Goal: Task Accomplishment & Management: Manage account settings

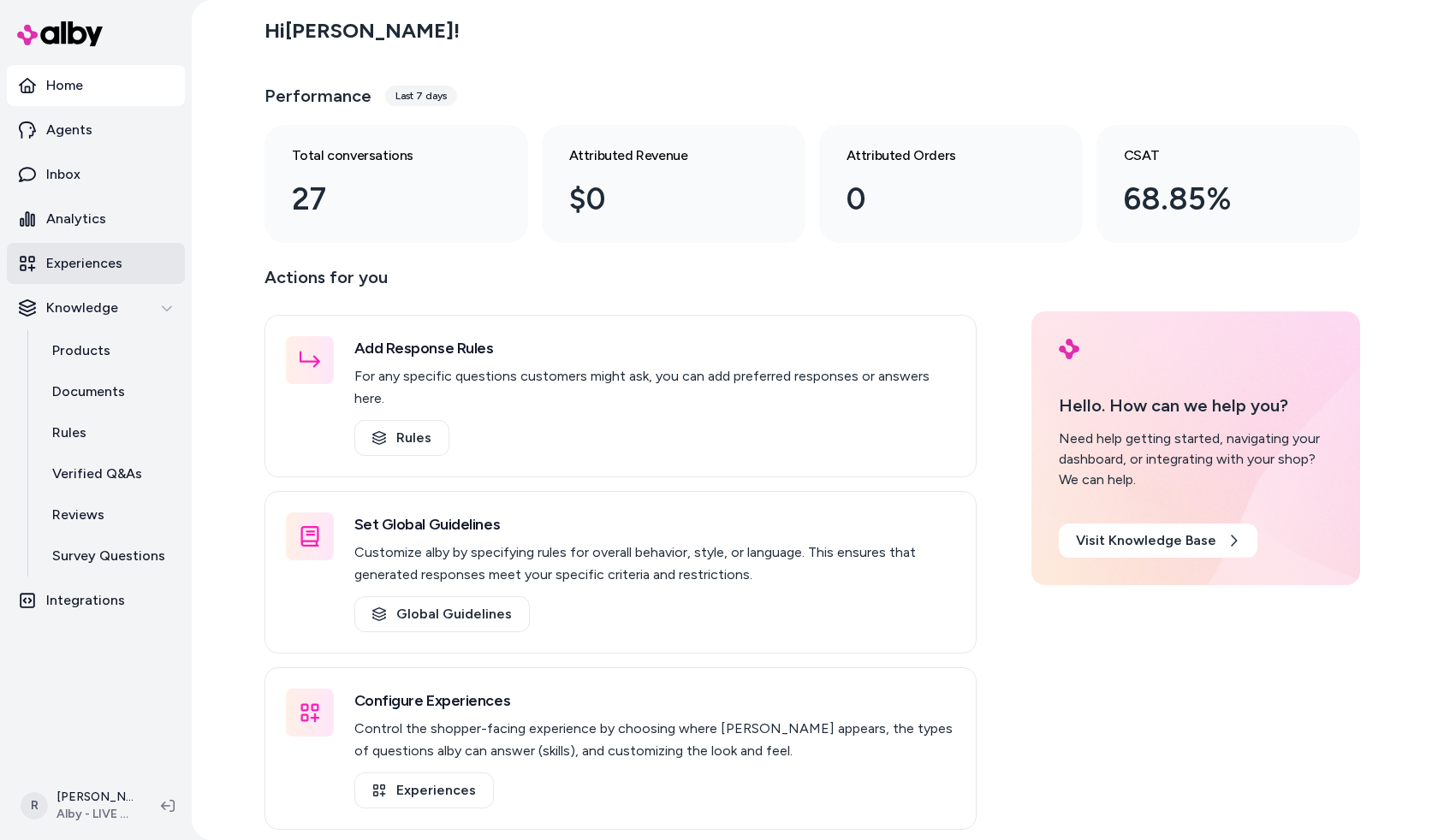
click at [102, 262] on p "Experiences" at bounding box center [84, 263] width 76 height 20
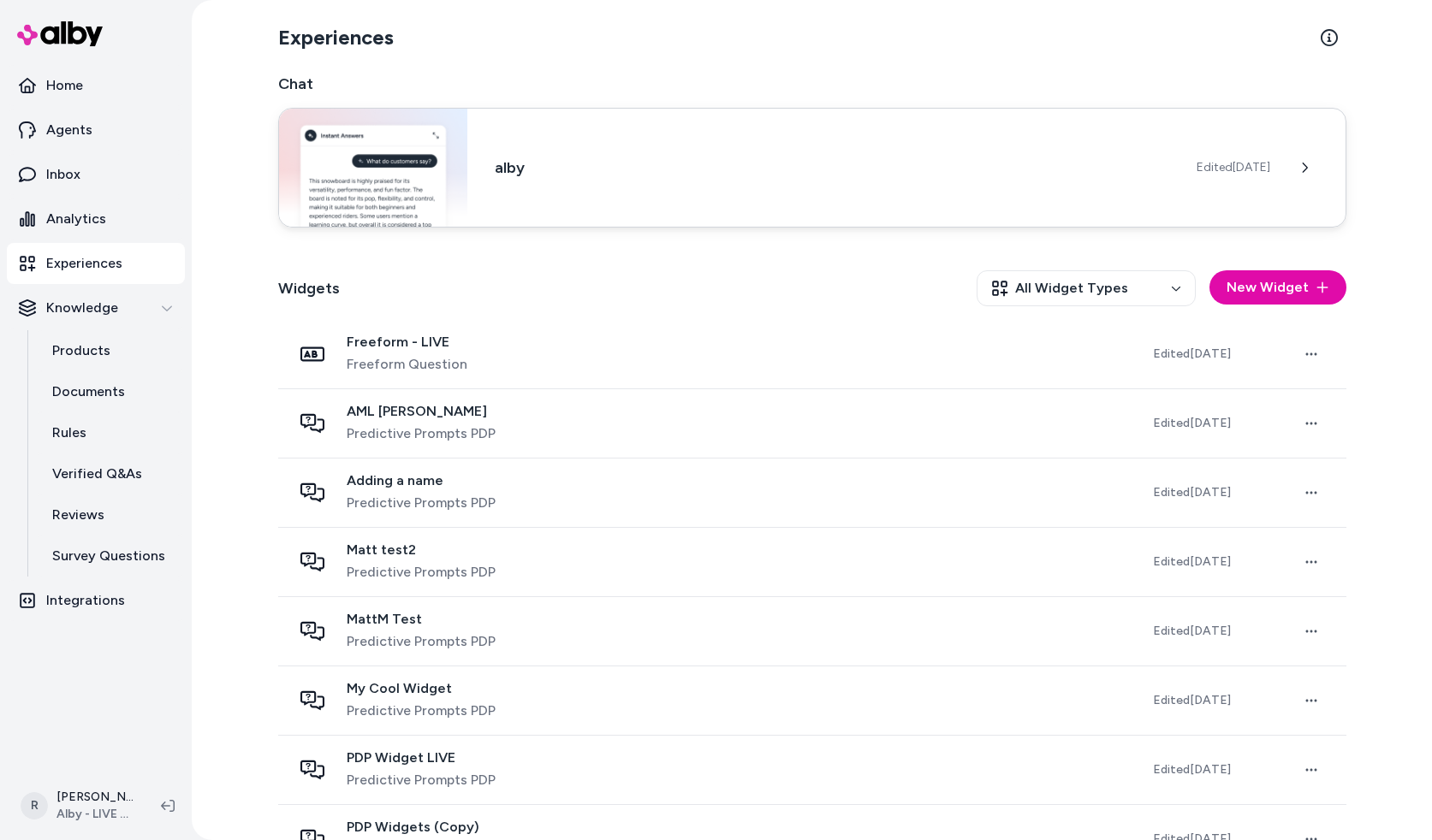
click at [696, 196] on div "alby Edited [DATE]" at bounding box center [812, 167] width 1068 height 120
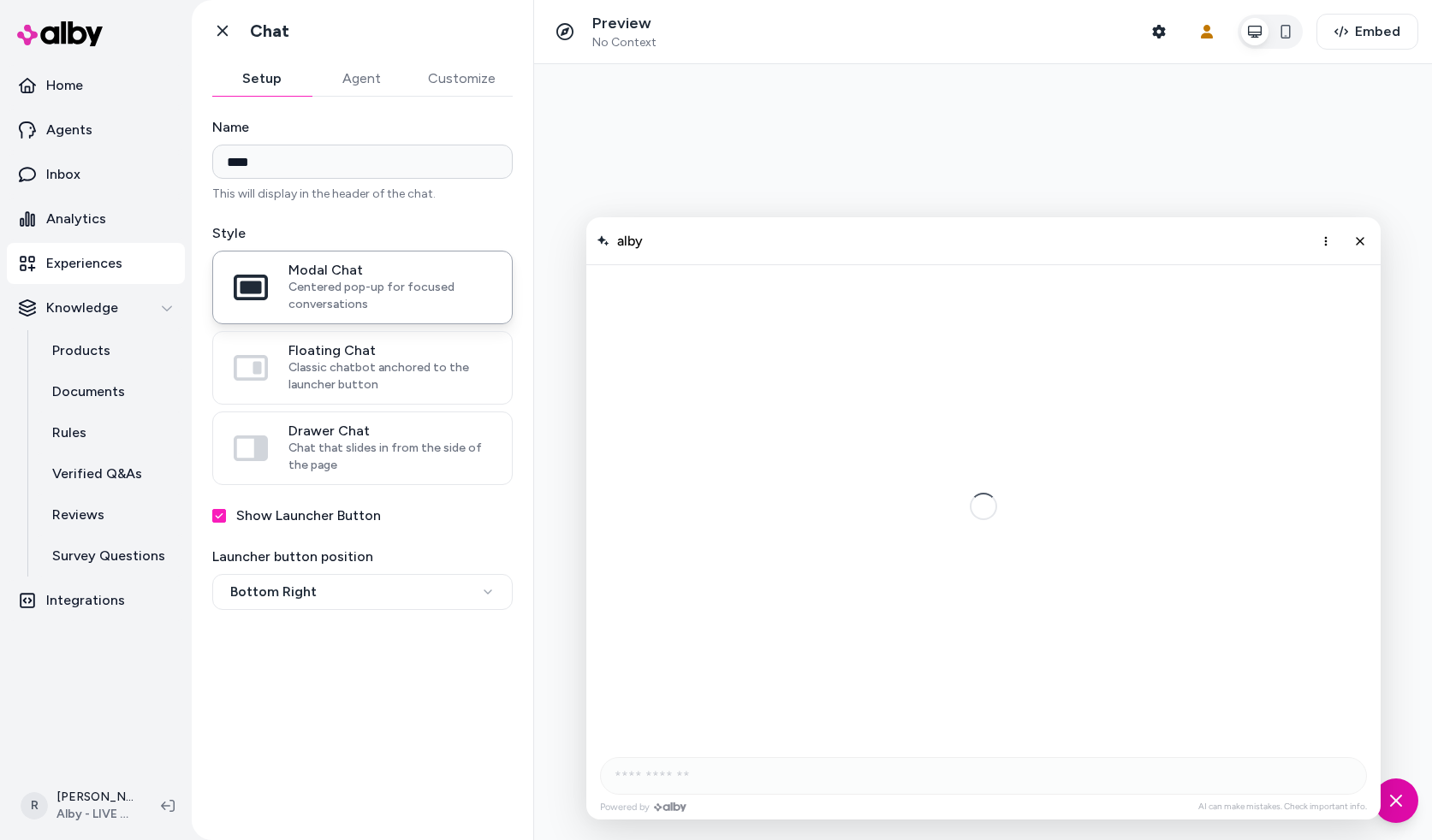
scroll to position [669, 0]
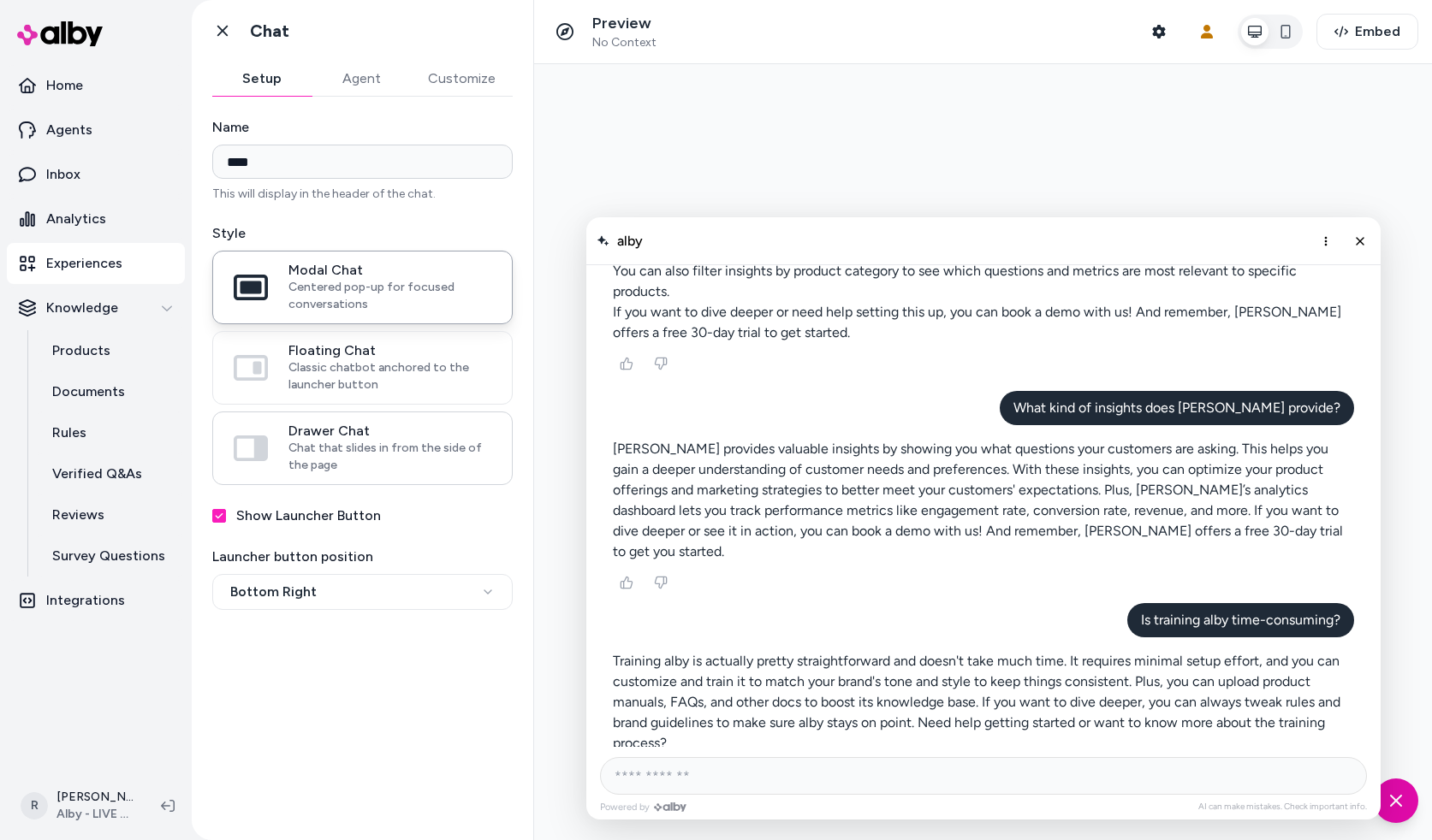
click at [337, 440] on span "Chat that slides in from the side of the page" at bounding box center [390, 456] width 203 height 34
click at [0, 0] on button "Drawer Chat Chat that slides in from the side of the page" at bounding box center [0, 0] width 0 height 0
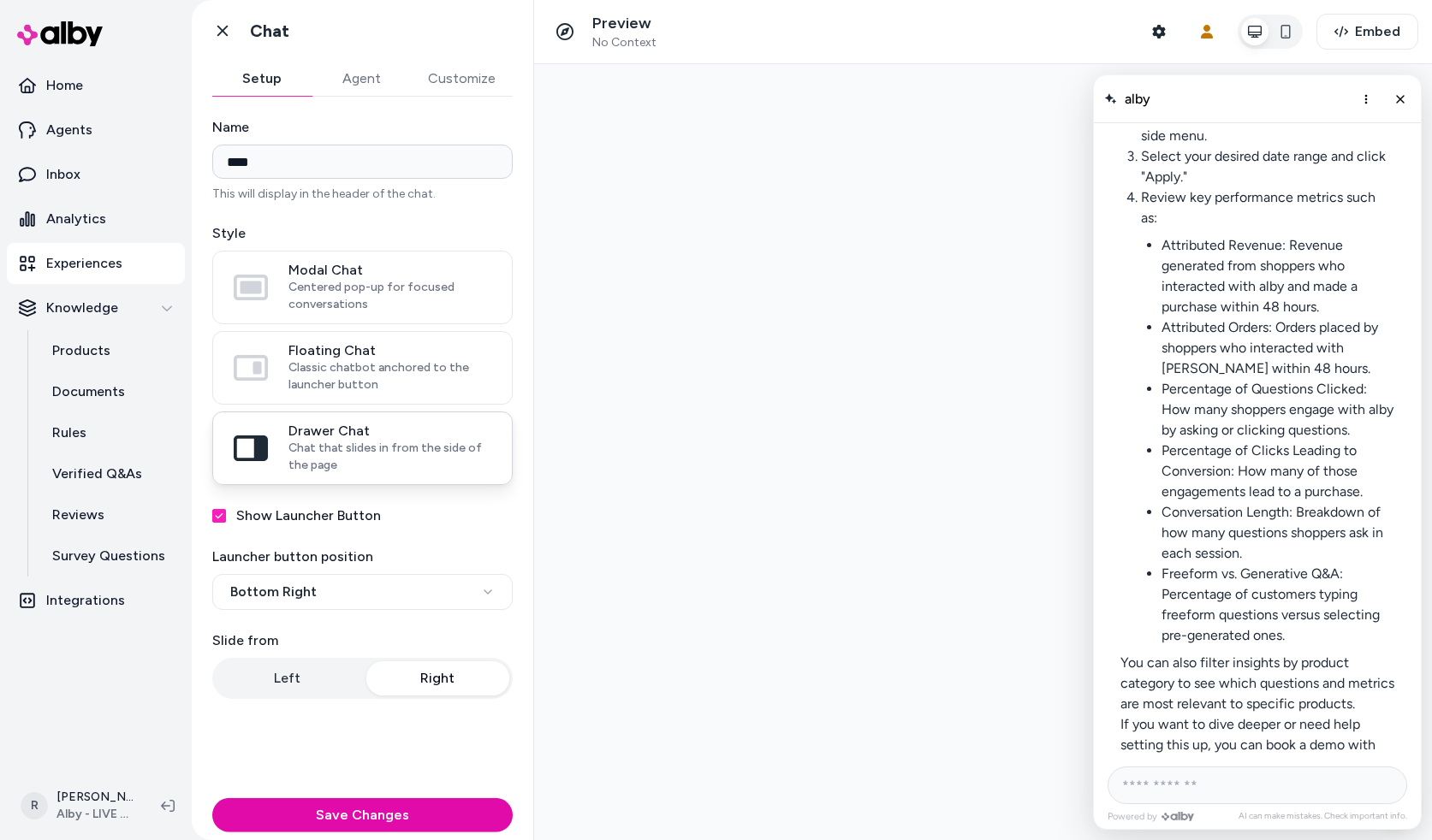
scroll to position [1141, 0]
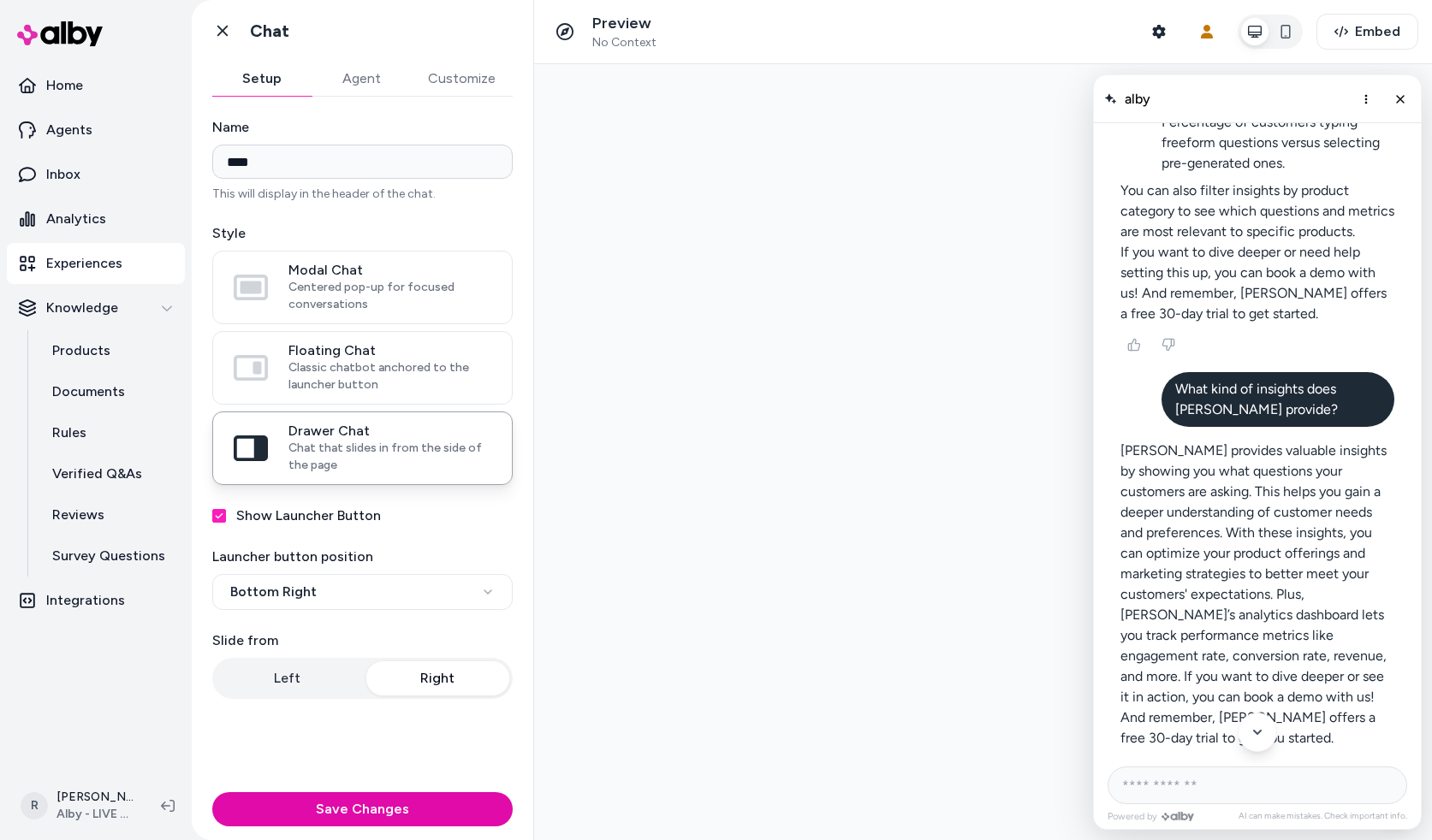
click at [1024, 99] on div at bounding box center [983, 452] width 898 height 776
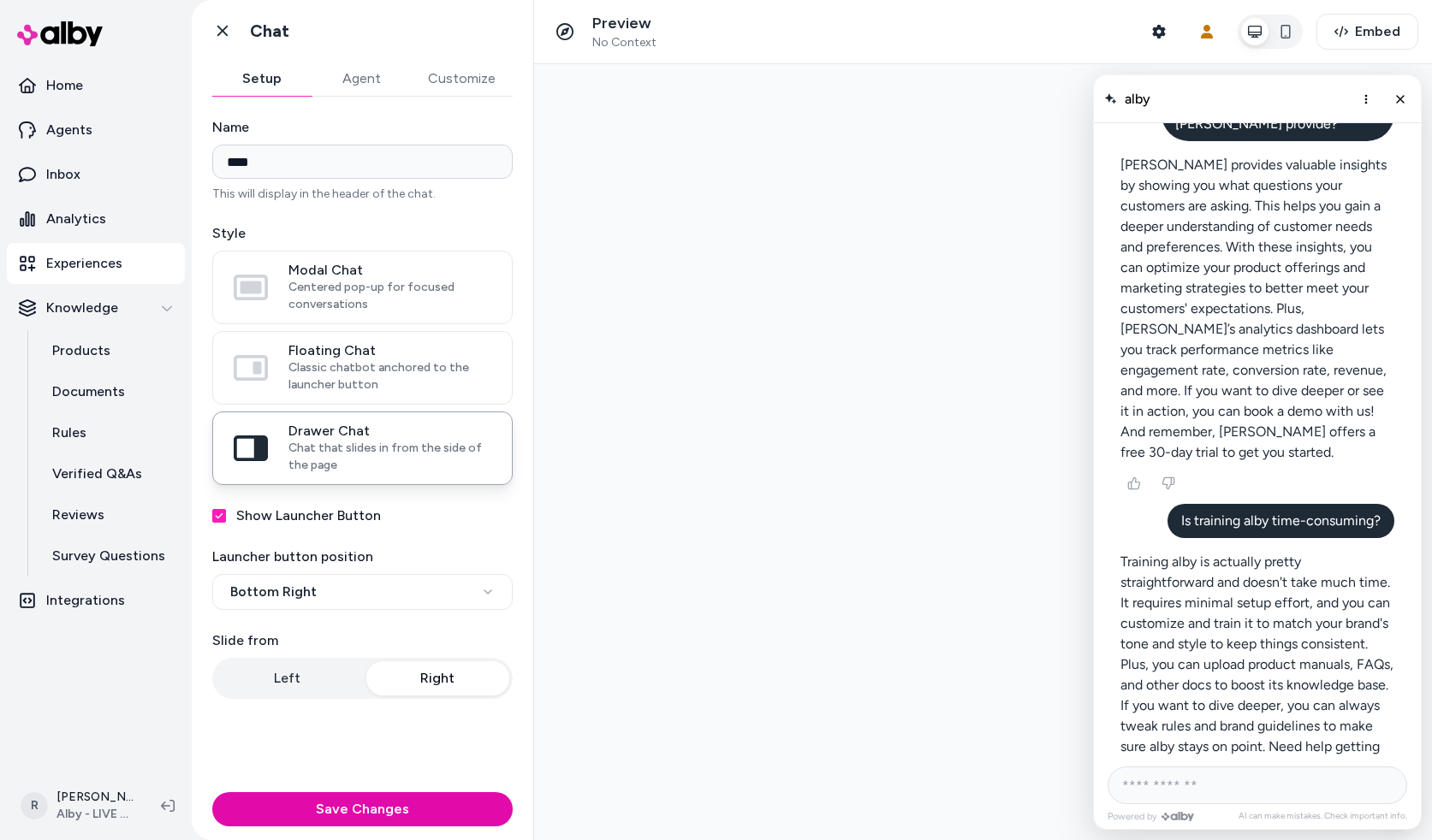
scroll to position [1442, 0]
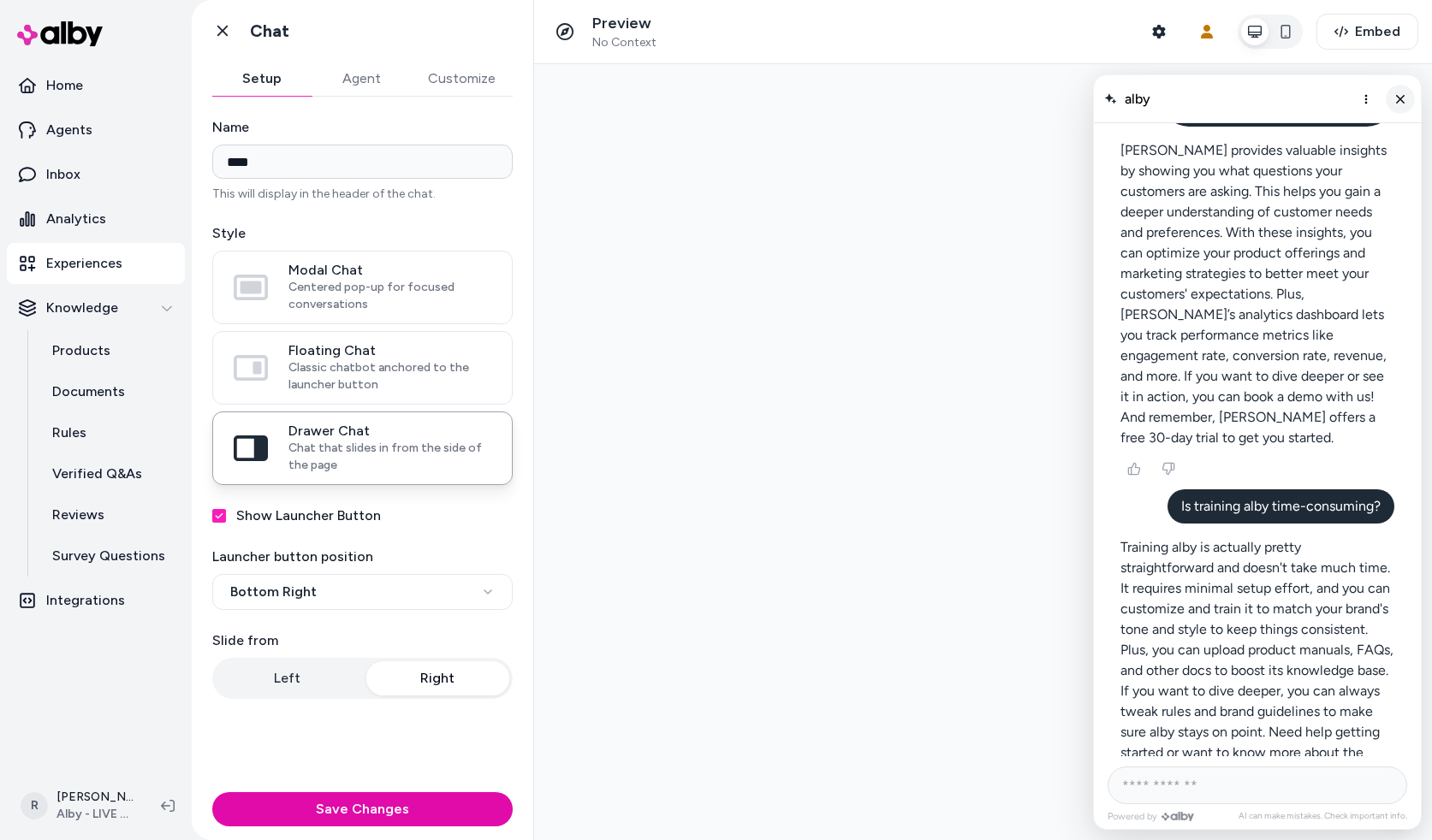
click at [1409, 104] on button "Close chat" at bounding box center [1400, 99] width 29 height 29
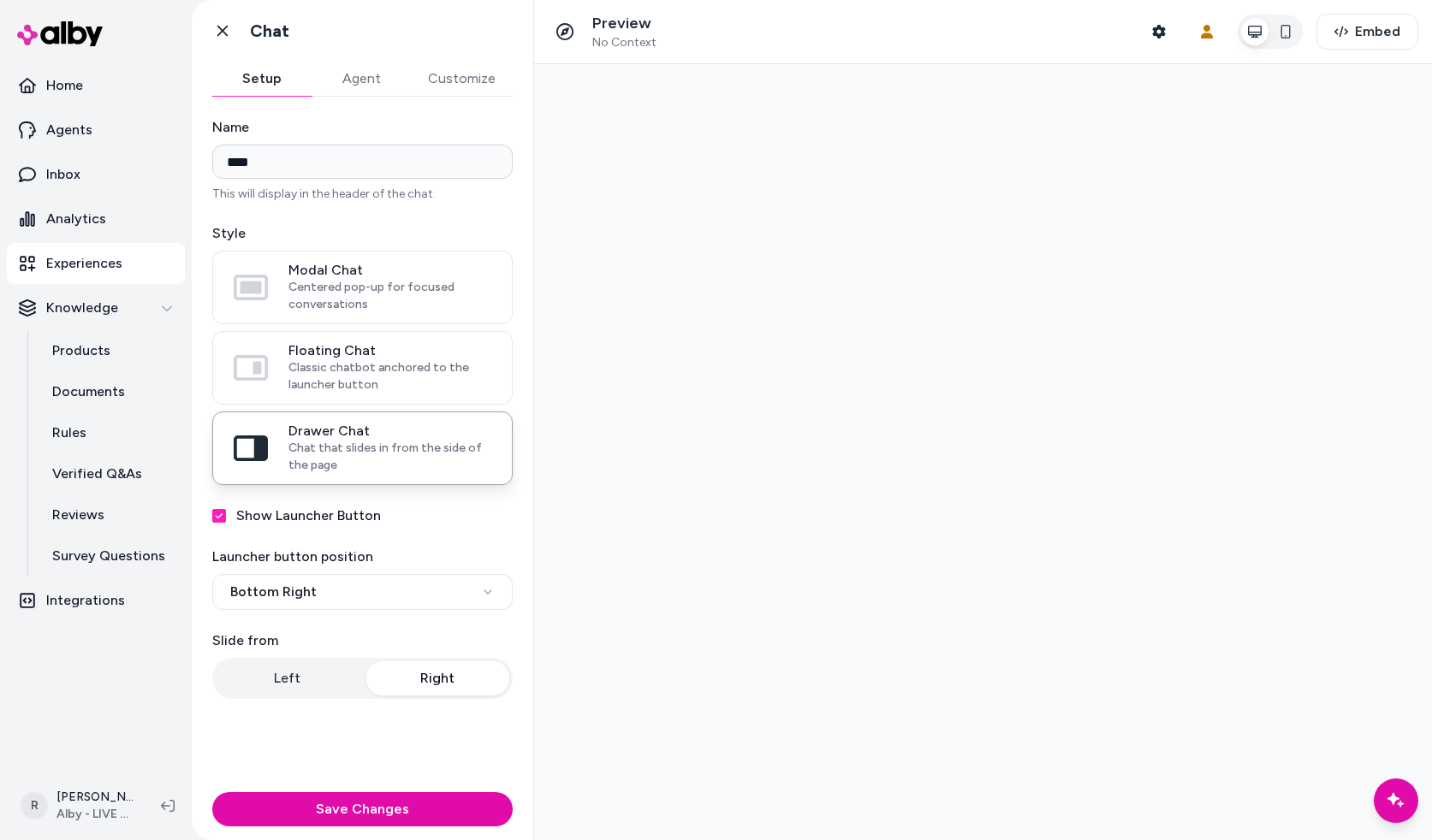
click at [1046, 256] on div at bounding box center [983, 452] width 898 height 776
click at [1046, 302] on div at bounding box center [983, 452] width 898 height 776
click at [1044, 314] on div at bounding box center [983, 452] width 898 height 776
click at [1031, 328] on div at bounding box center [983, 452] width 898 height 776
click at [997, 526] on div at bounding box center [983, 452] width 898 height 776
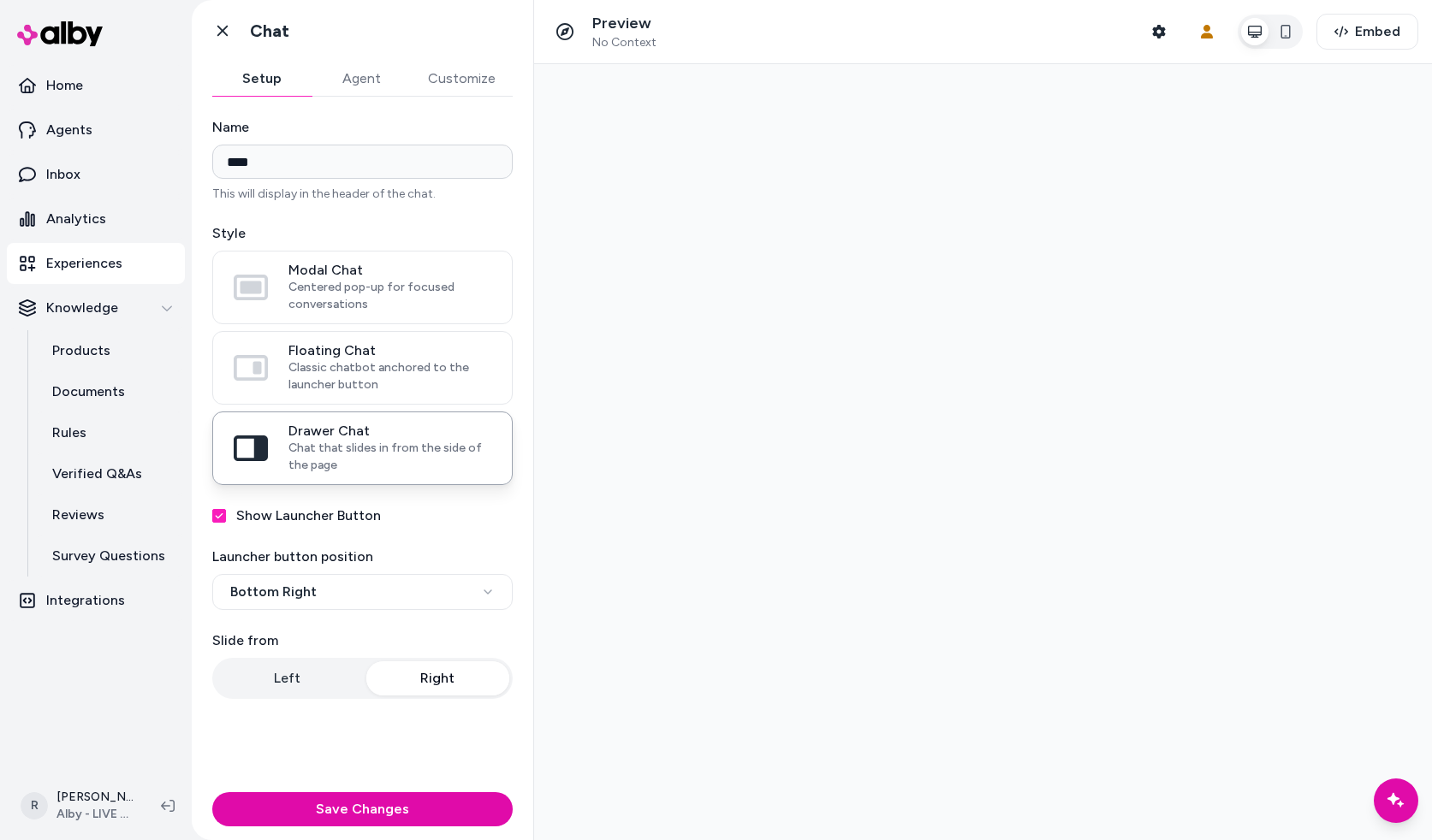
click at [1106, 488] on div at bounding box center [983, 452] width 898 height 776
click at [379, 260] on label "Modal Chat Centered pop-up for focused conversations" at bounding box center [362, 287] width 299 height 72
click at [0, 0] on button "Modal Chat Centered pop-up for focused conversations" at bounding box center [0, 0] width 0 height 0
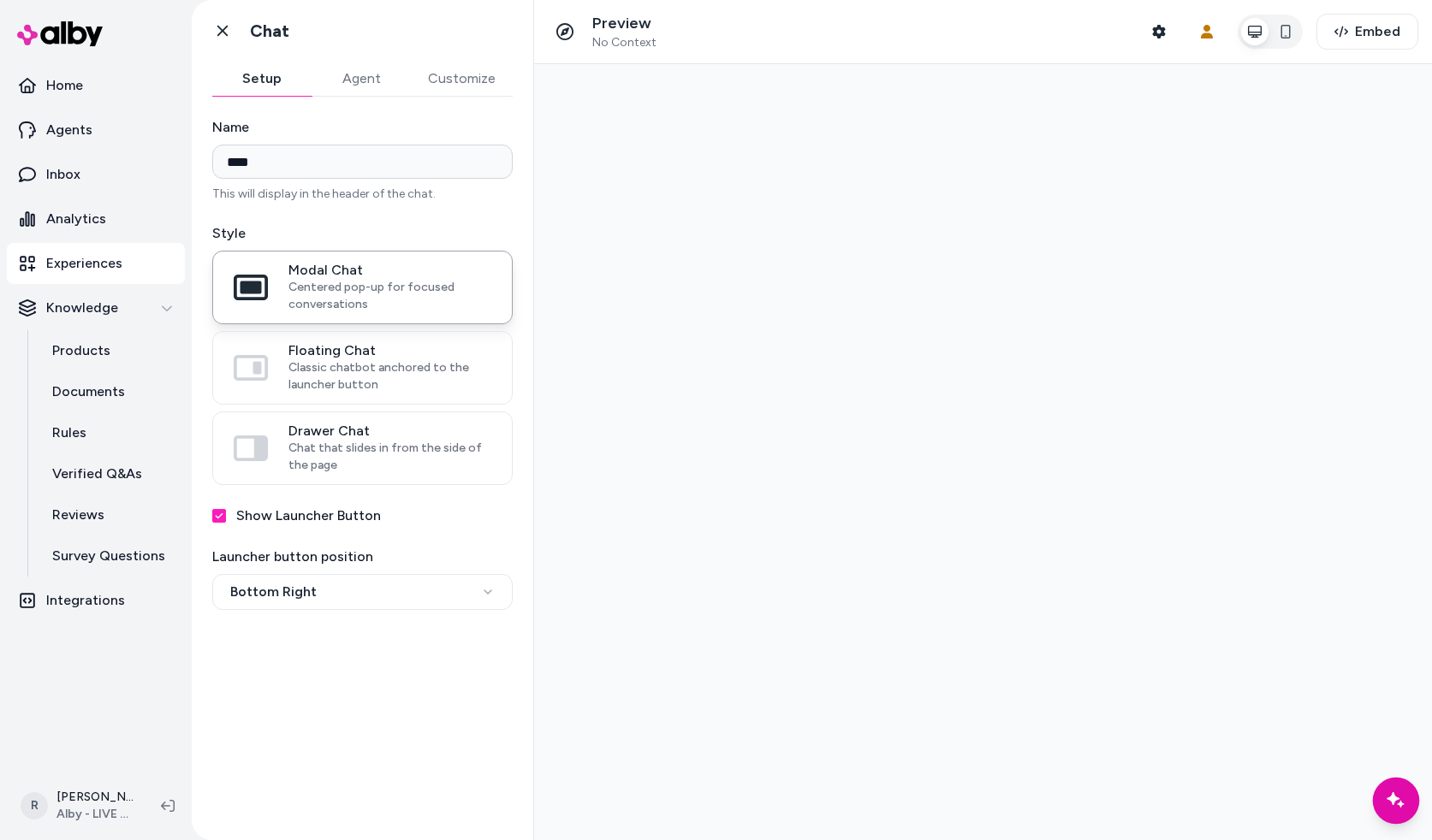
click at [1396, 799] on icon "Chat with our AI assistant" at bounding box center [1396, 801] width 11 height 11
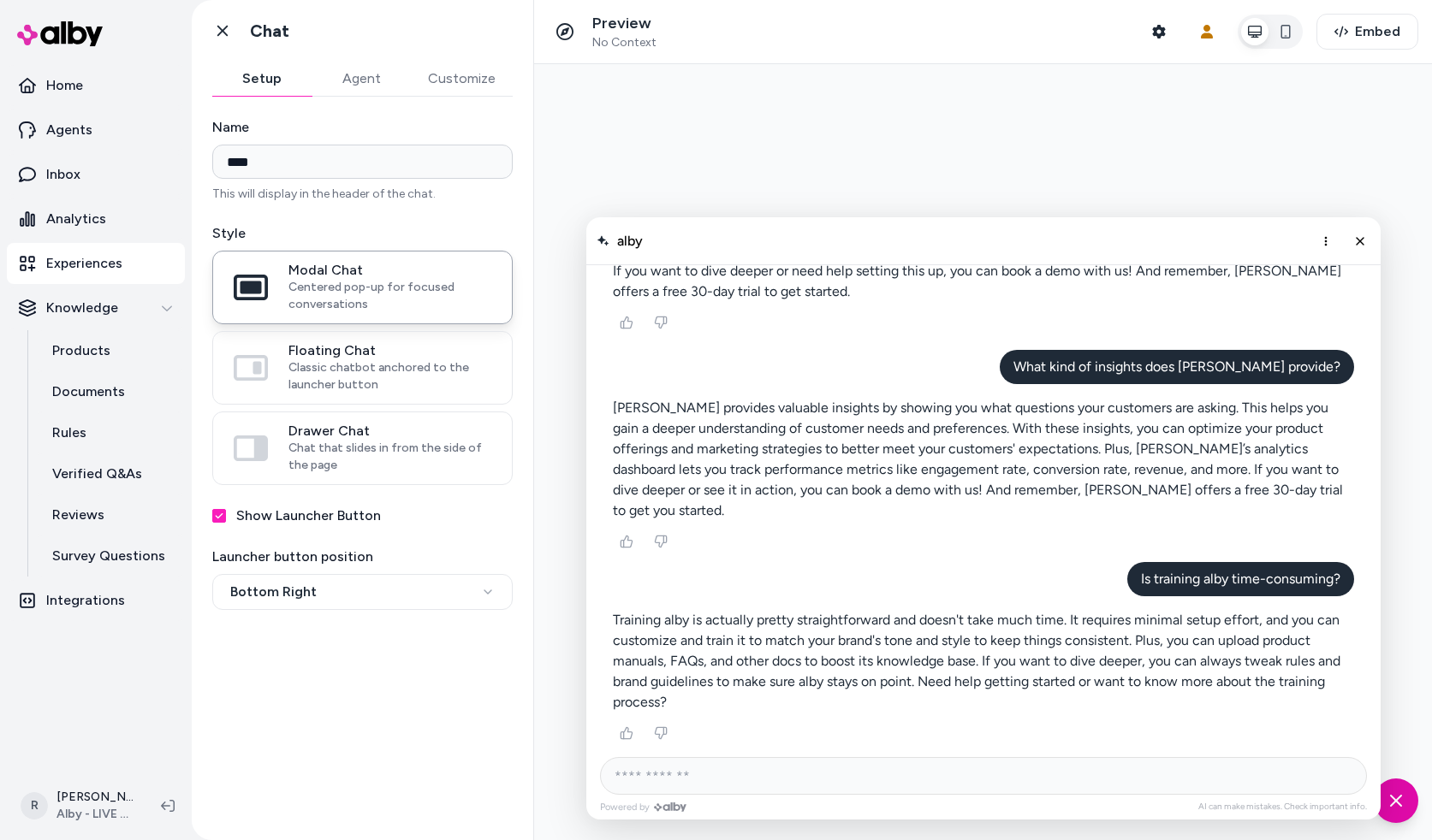
scroll to position [669, 0]
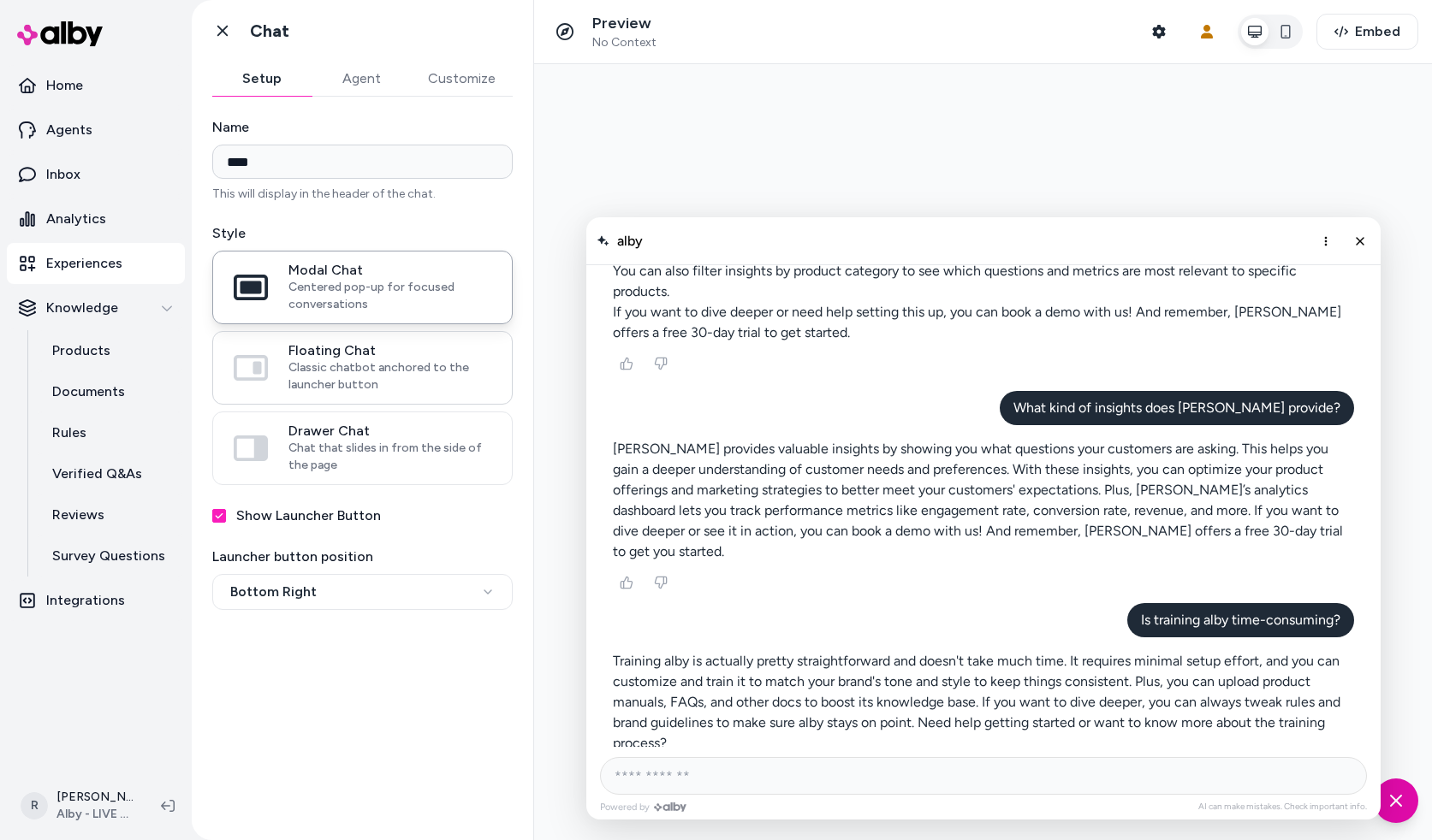
click at [409, 383] on span "Classic chatbot anchored to the launcher button" at bounding box center [390, 376] width 203 height 34
click at [0, 0] on button "Floating Chat Classic chatbot anchored to the launcher button" at bounding box center [0, 0] width 0 height 0
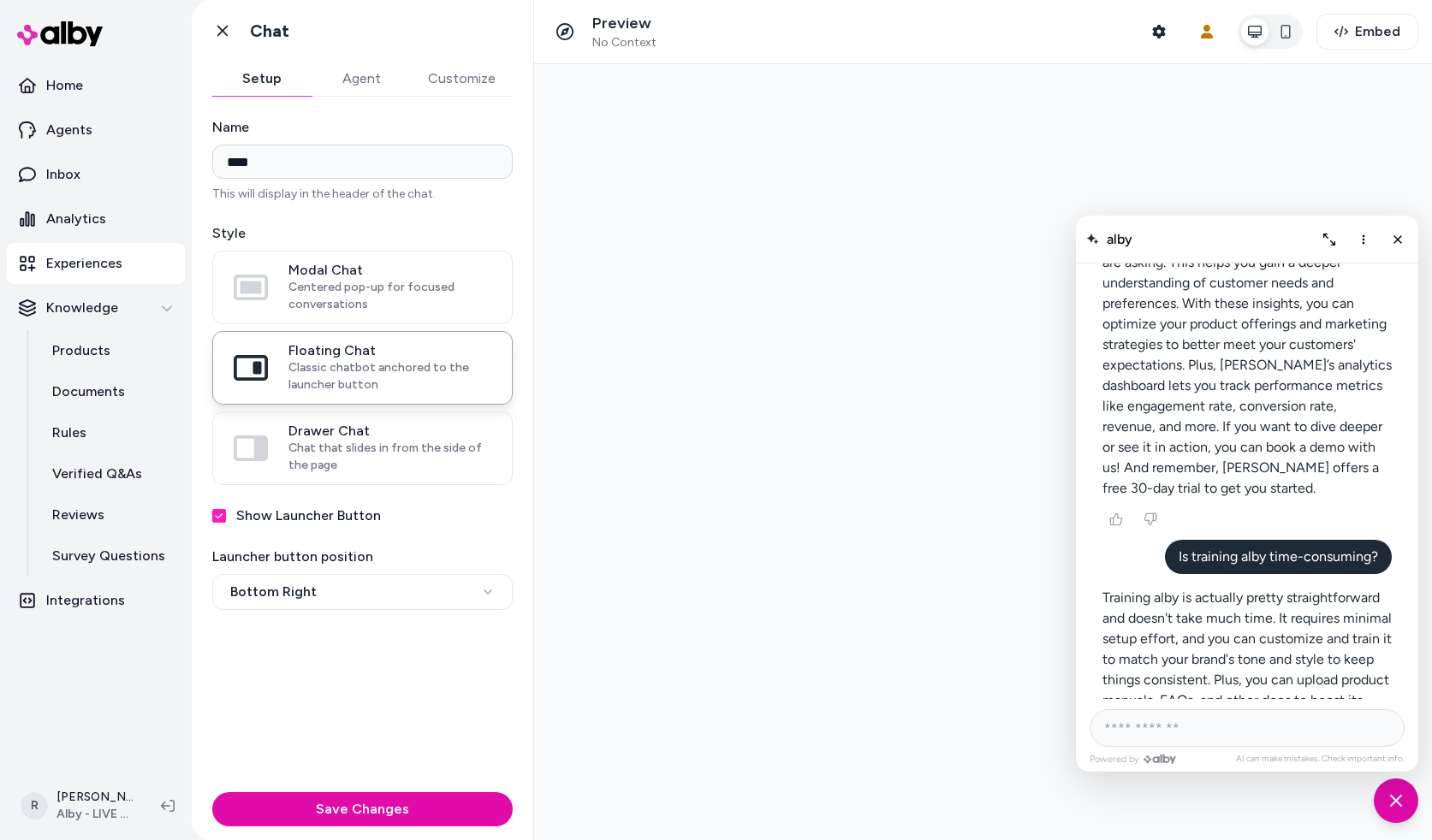
scroll to position [1536, 0]
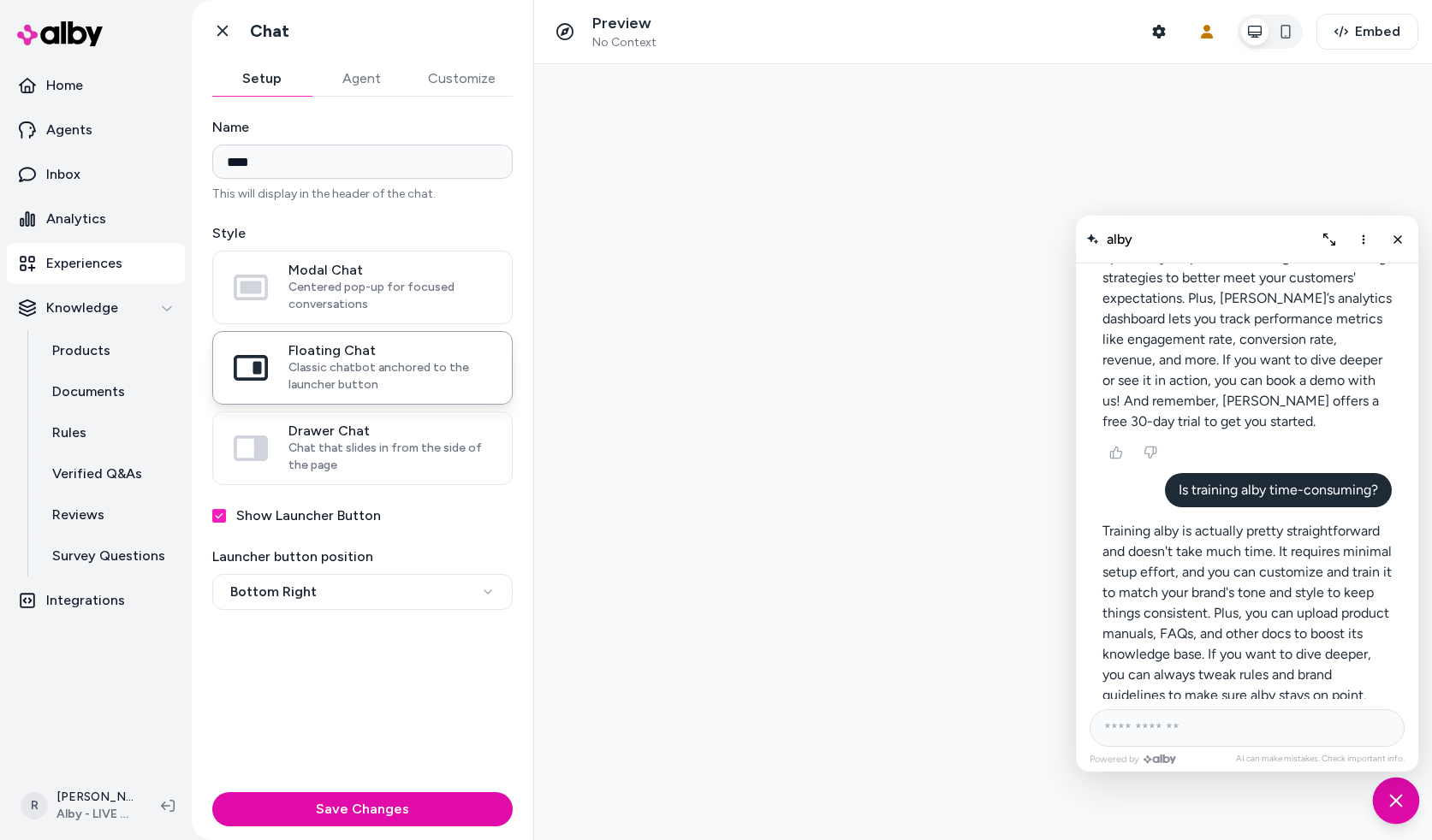
click at [1393, 786] on div "Chat with our AI assistant" at bounding box center [1397, 801] width 47 height 47
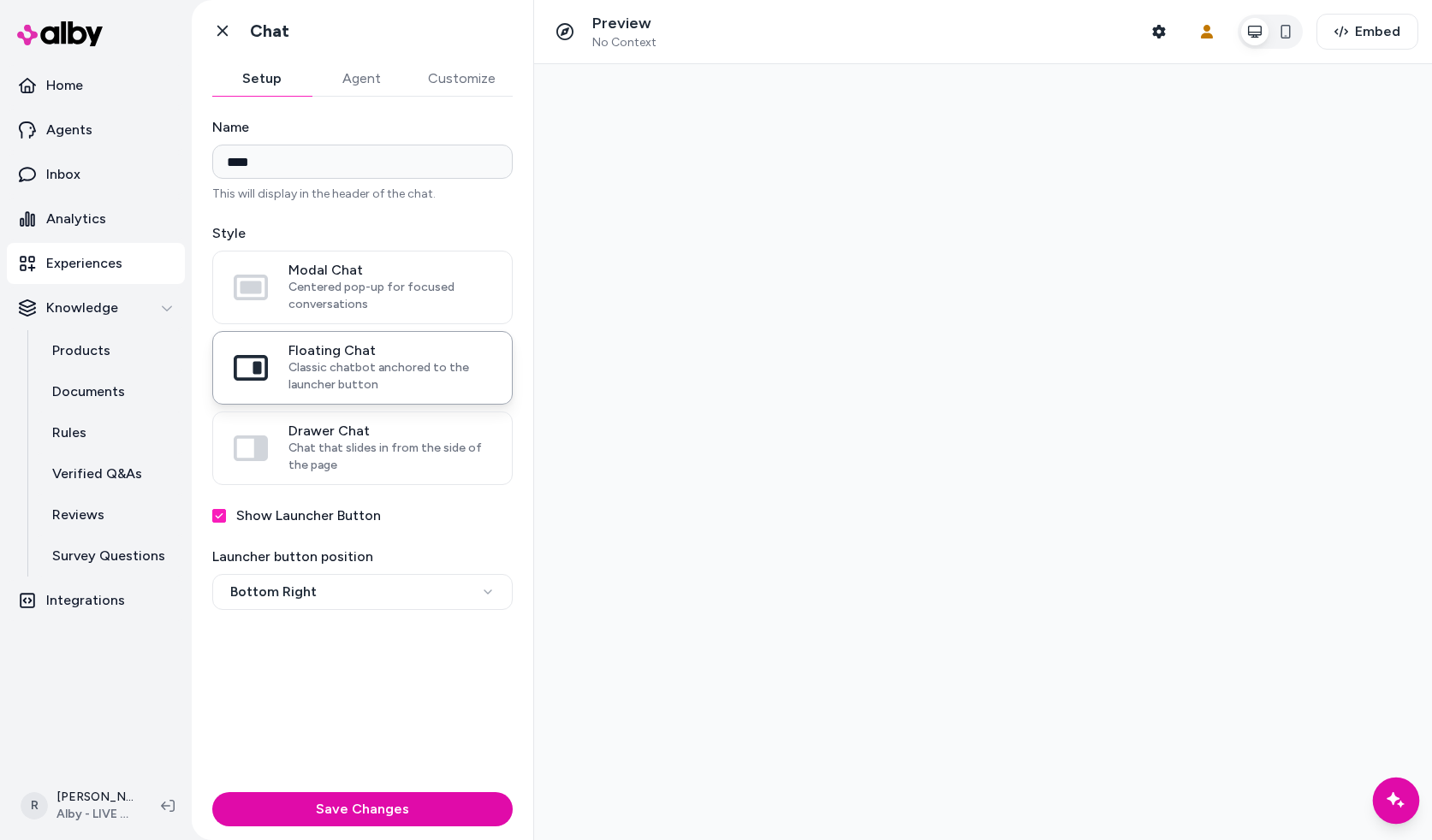
click at [1394, 808] on icon "Chat with our AI assistant" at bounding box center [1396, 801] width 21 height 21
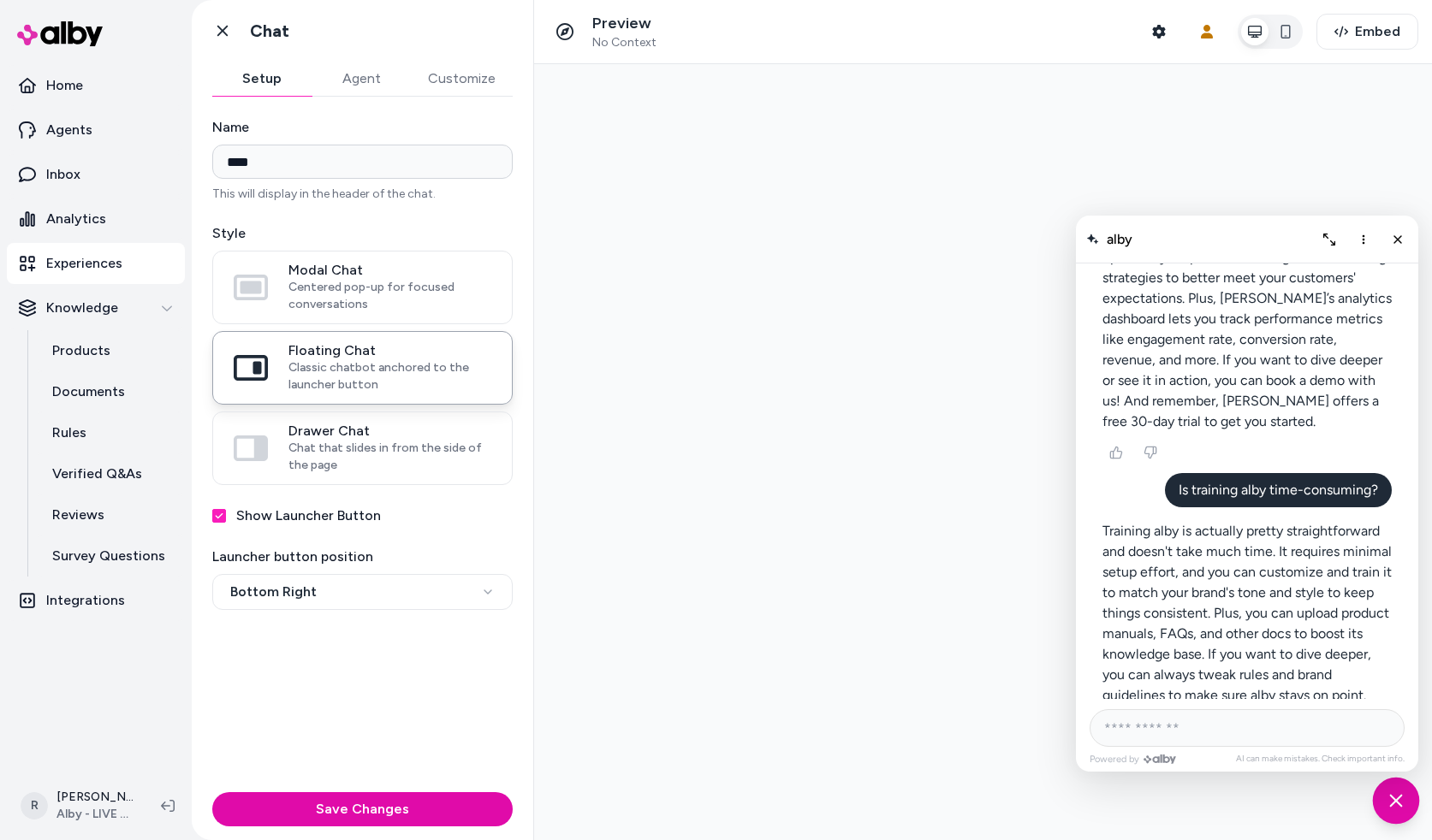
click at [1394, 814] on div "Chat with our AI assistant" at bounding box center [1397, 801] width 47 height 47
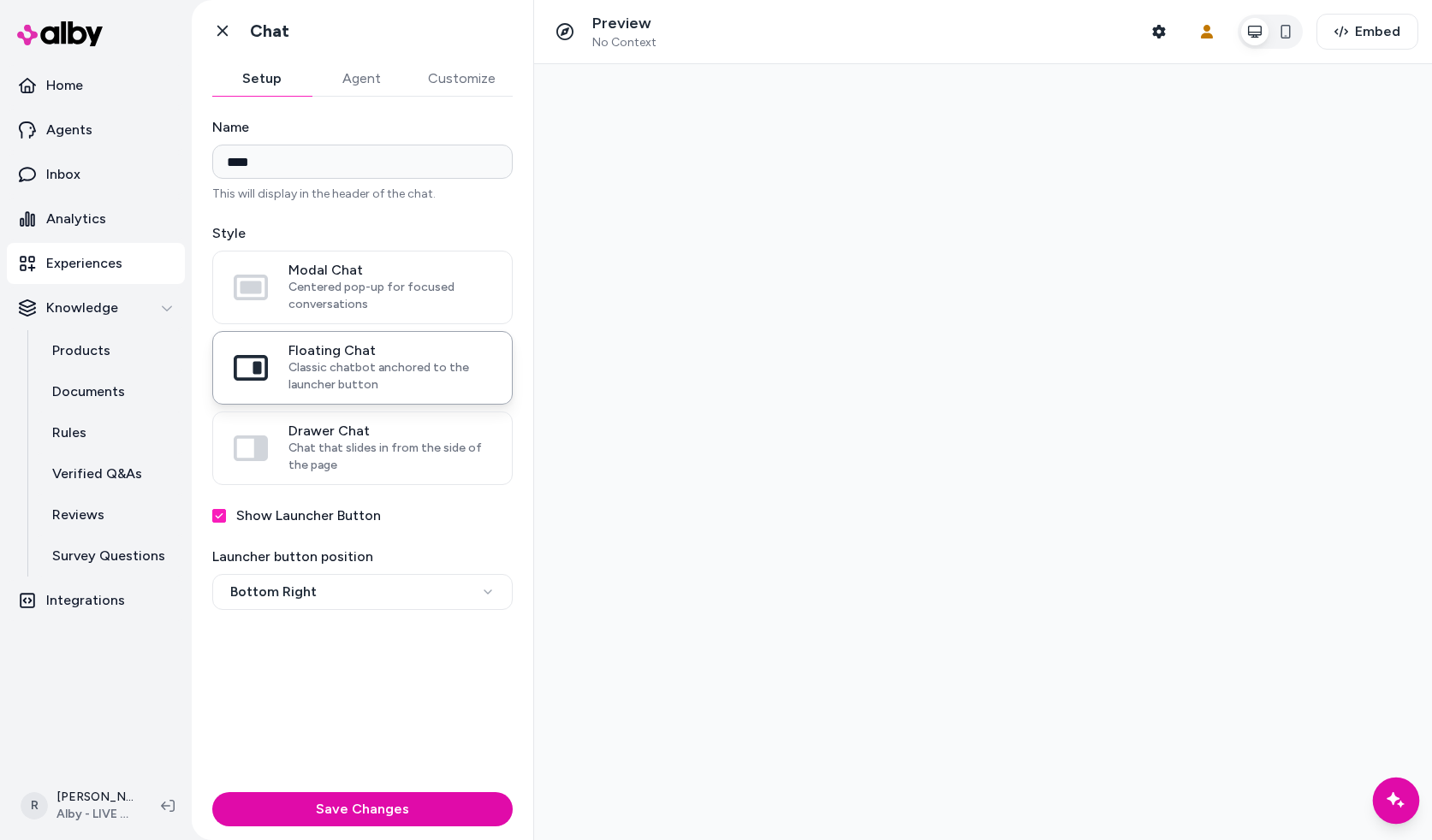
click at [1400, 815] on div "Chat with our AI assistant" at bounding box center [1397, 801] width 47 height 47
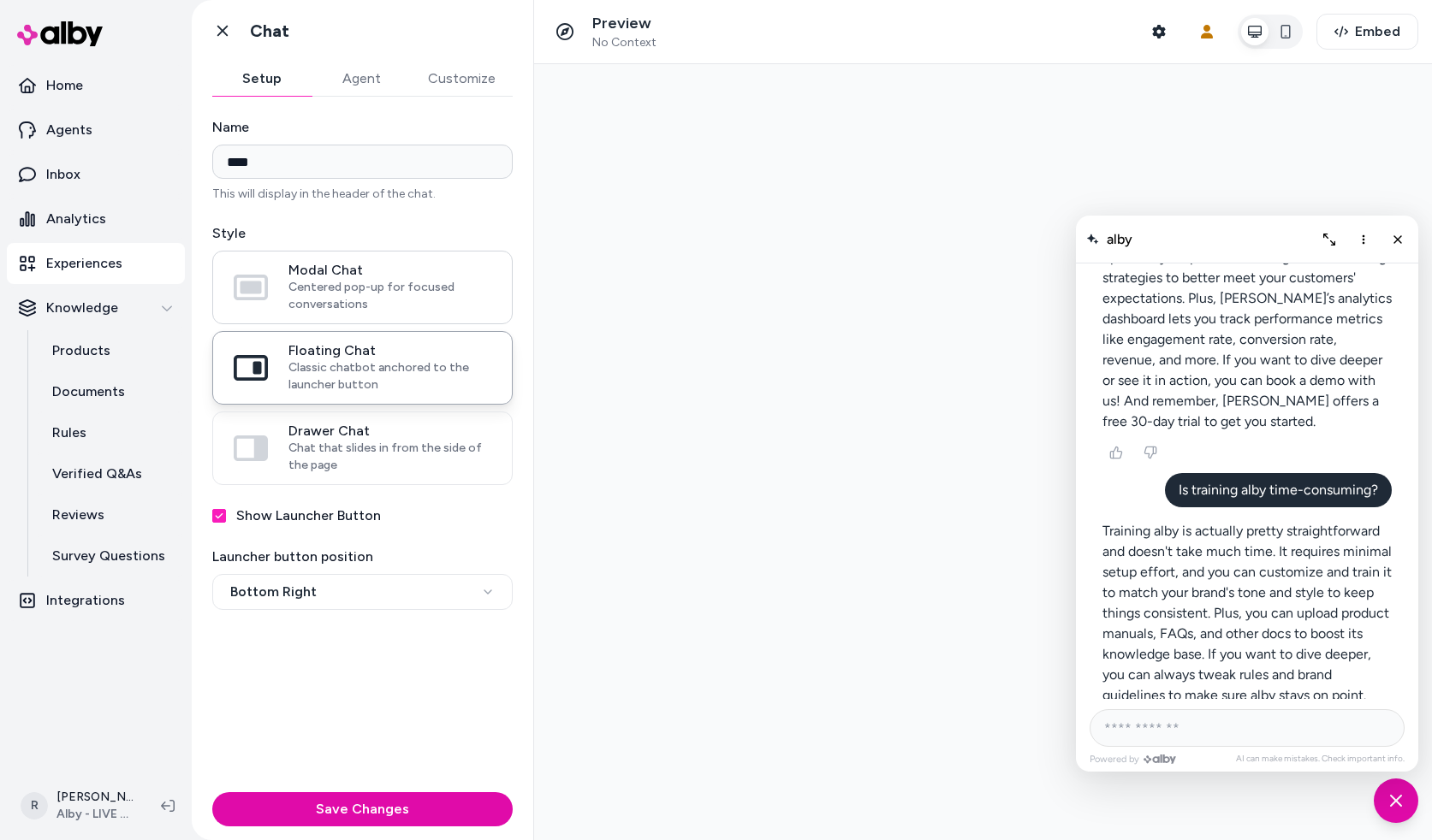
click at [366, 300] on span "Centered pop-up for focused conversations" at bounding box center [390, 295] width 203 height 34
click at [0, 0] on button "Modal Chat Centered pop-up for focused conversations" at bounding box center [0, 0] width 0 height 0
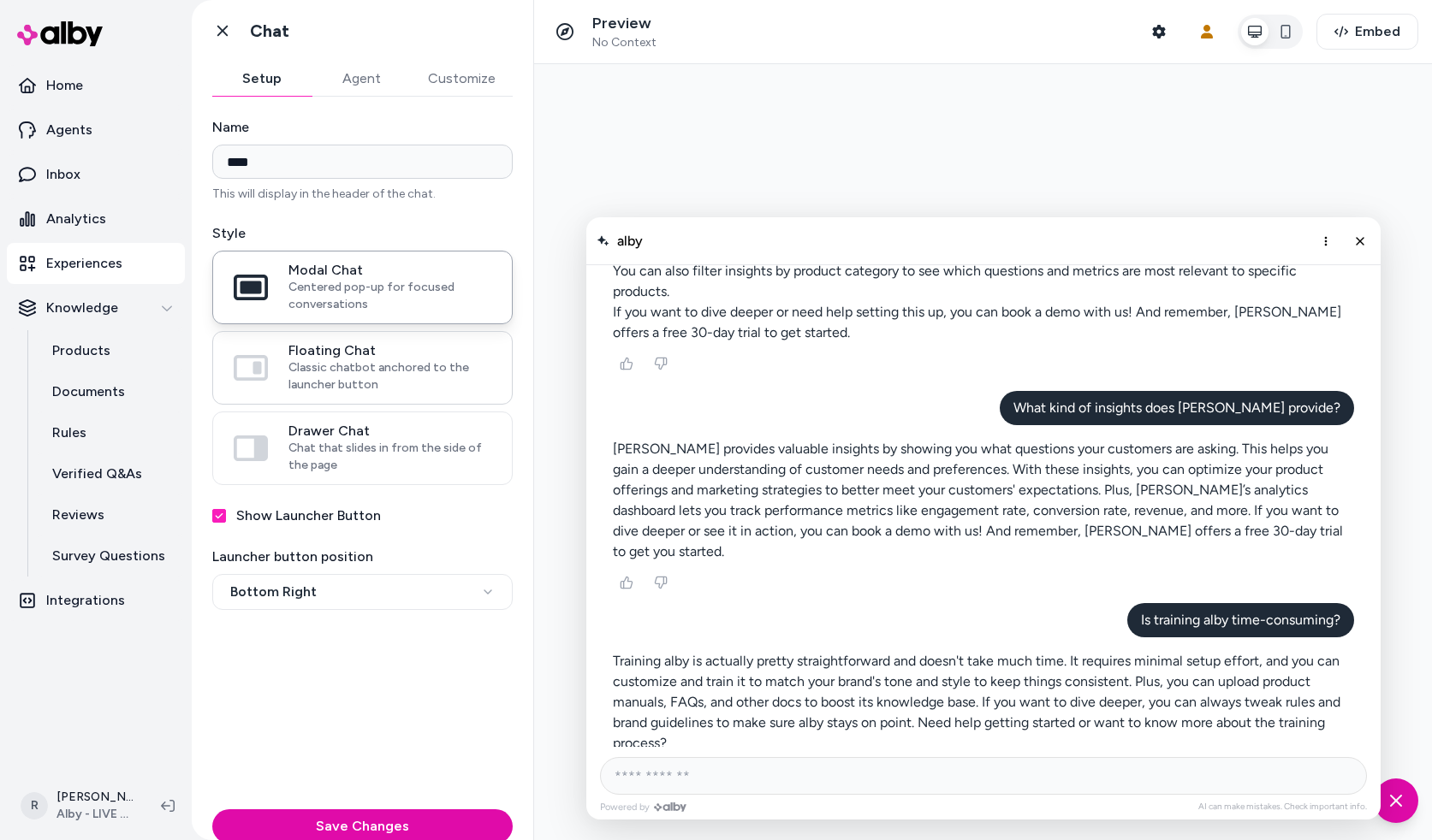
scroll to position [669, 0]
click at [1403, 811] on div "Chat with our AI assistant" at bounding box center [1397, 801] width 47 height 47
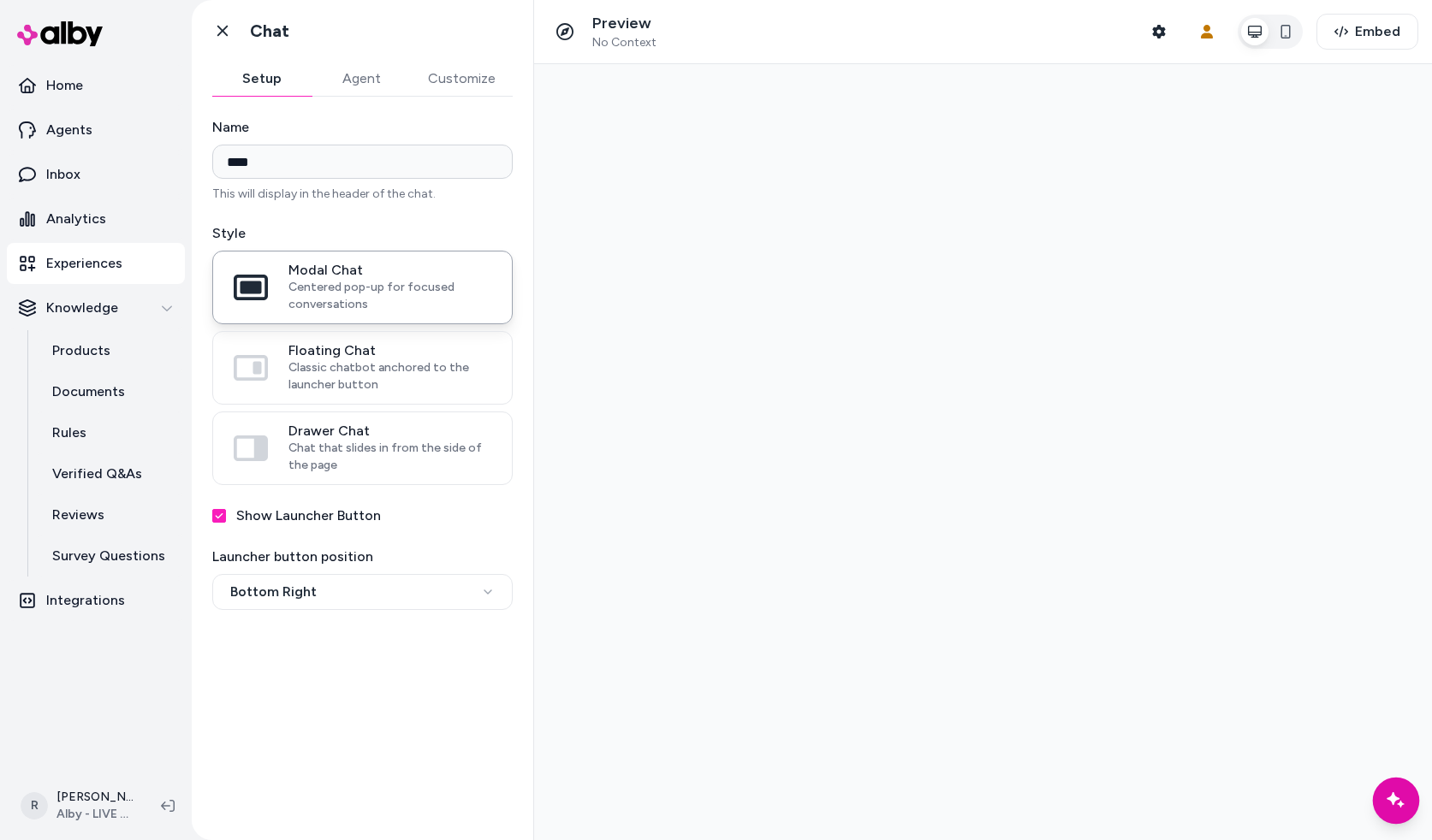
click at [1404, 809] on icon "Chat with our AI assistant" at bounding box center [1396, 801] width 21 height 21
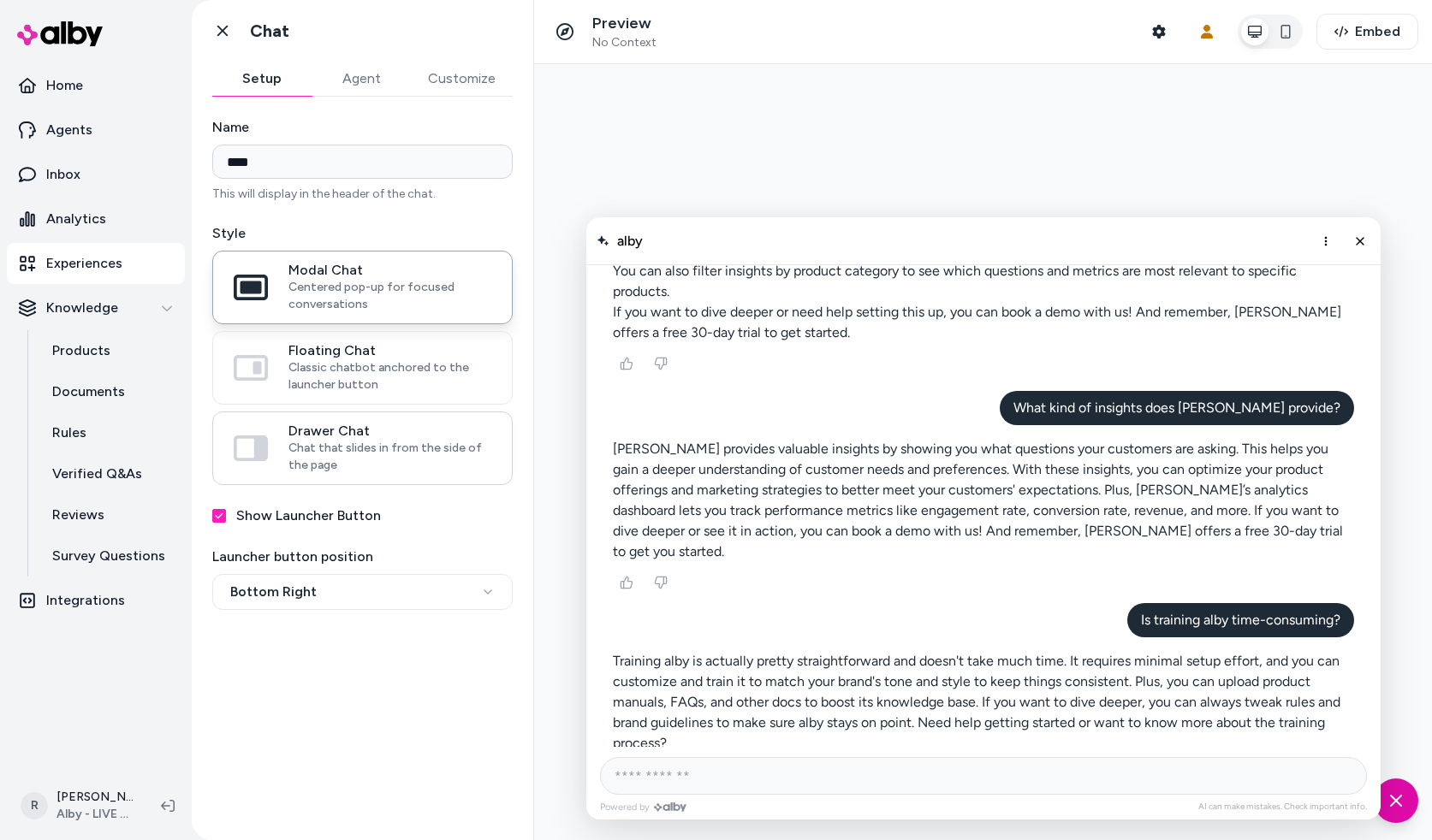
click at [351, 449] on span "Chat that slides in from the side of the page" at bounding box center [390, 456] width 203 height 34
click at [0, 0] on button "Drawer Chat Chat that slides in from the side of the page" at bounding box center [0, 0] width 0 height 0
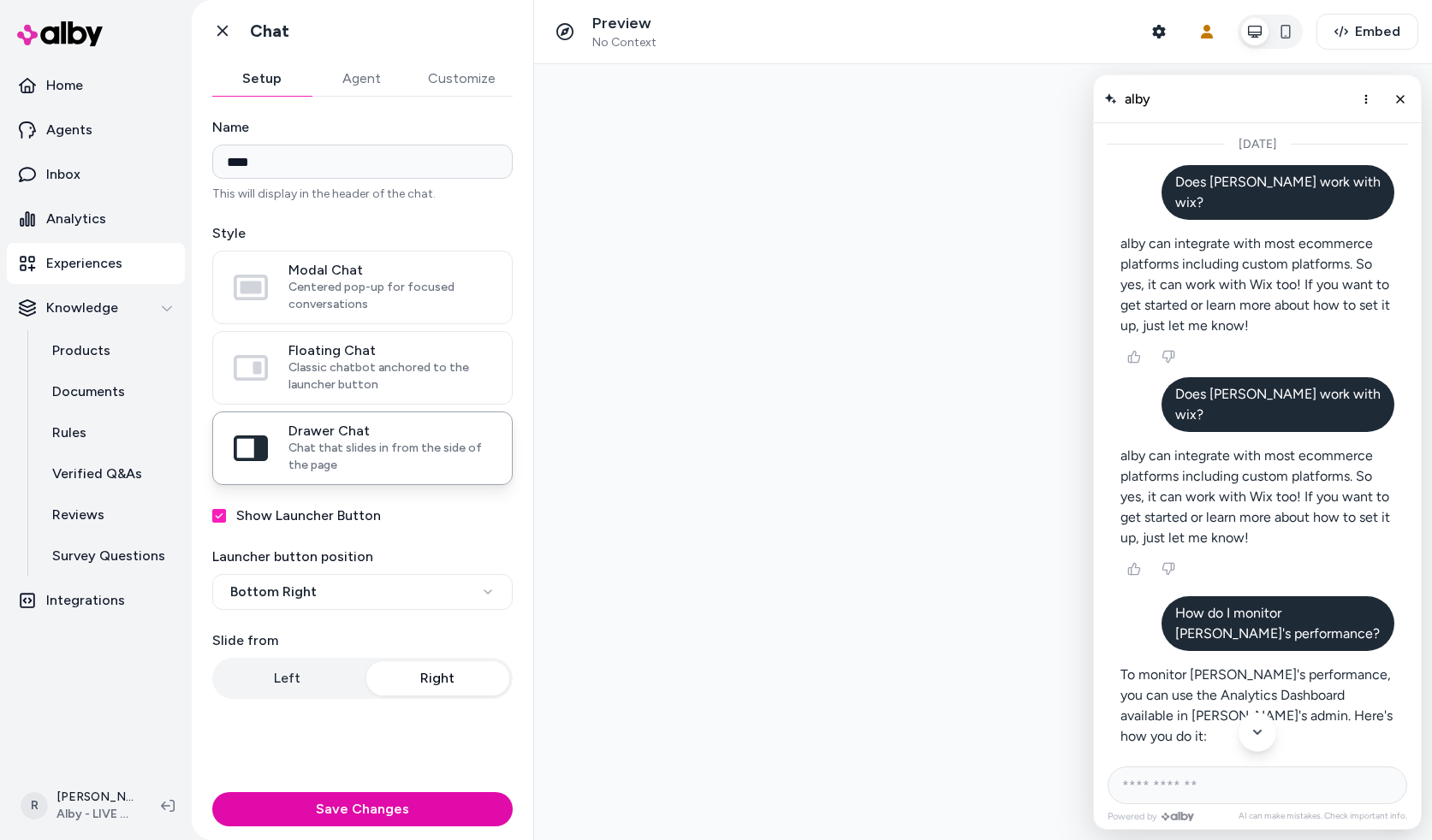
scroll to position [1442, 0]
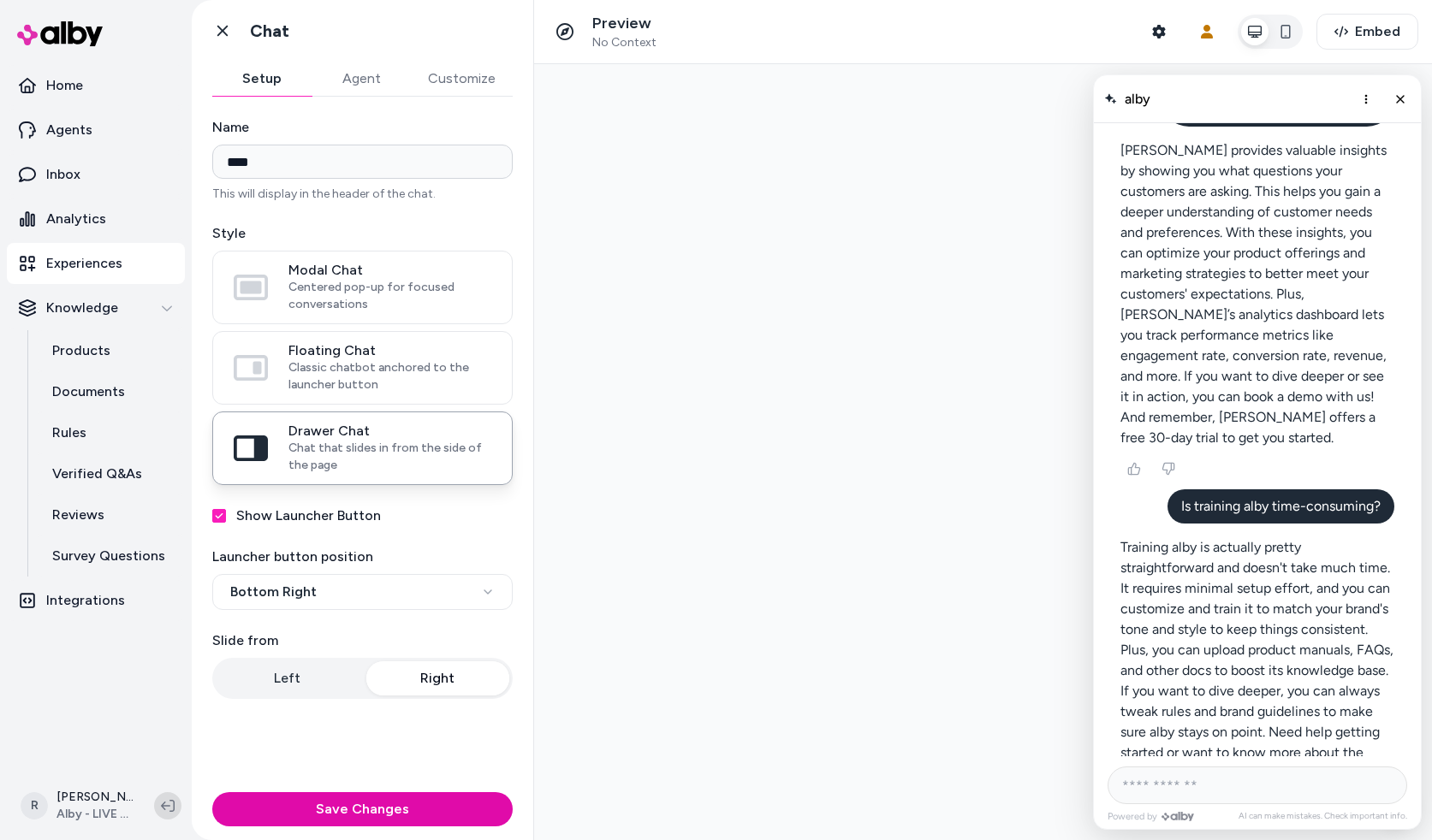
click at [162, 799] on icon at bounding box center [168, 806] width 14 height 14
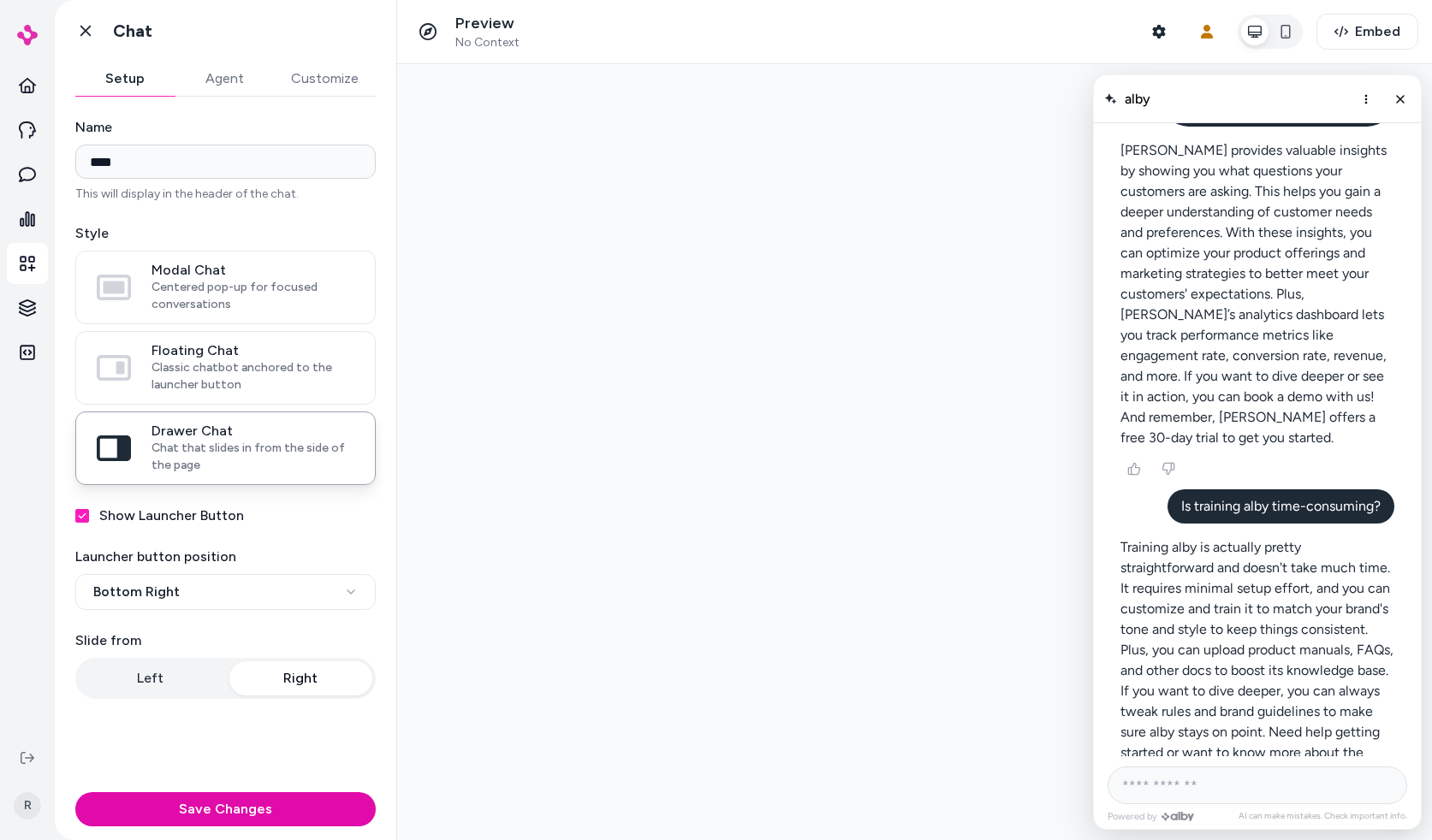
click at [1212, 105] on div "alby" at bounding box center [1257, 99] width 327 height 48
click at [158, 515] on label "Show Launcher Button" at bounding box center [171, 515] width 145 height 20
click at [89, 515] on button "Show Launcher Button" at bounding box center [82, 516] width 14 height 14
drag, startPoint x: 1224, startPoint y: 202, endPoint x: 1386, endPoint y: 152, distance: 169.5
click at [1224, 202] on p "[PERSON_NAME] provides valuable insights by showing you what questions your cus…" at bounding box center [1259, 294] width 275 height 309
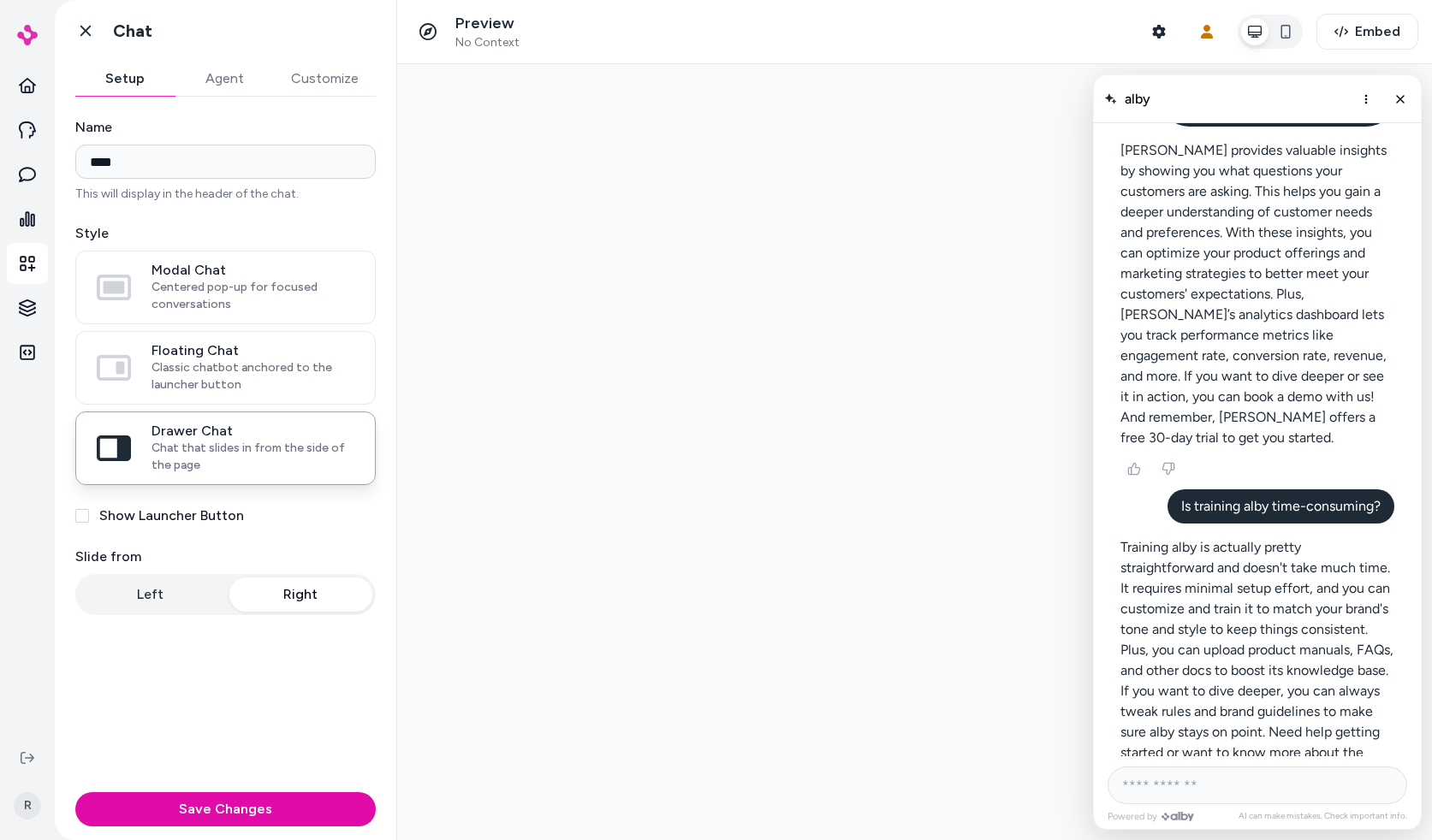
click at [1182, 168] on p "[PERSON_NAME] provides valuable insights by showing you what questions your cus…" at bounding box center [987, 222] width 391 height 404
click at [1397, 99] on icon "Close chat" at bounding box center [1400, 99] width 15 height 15
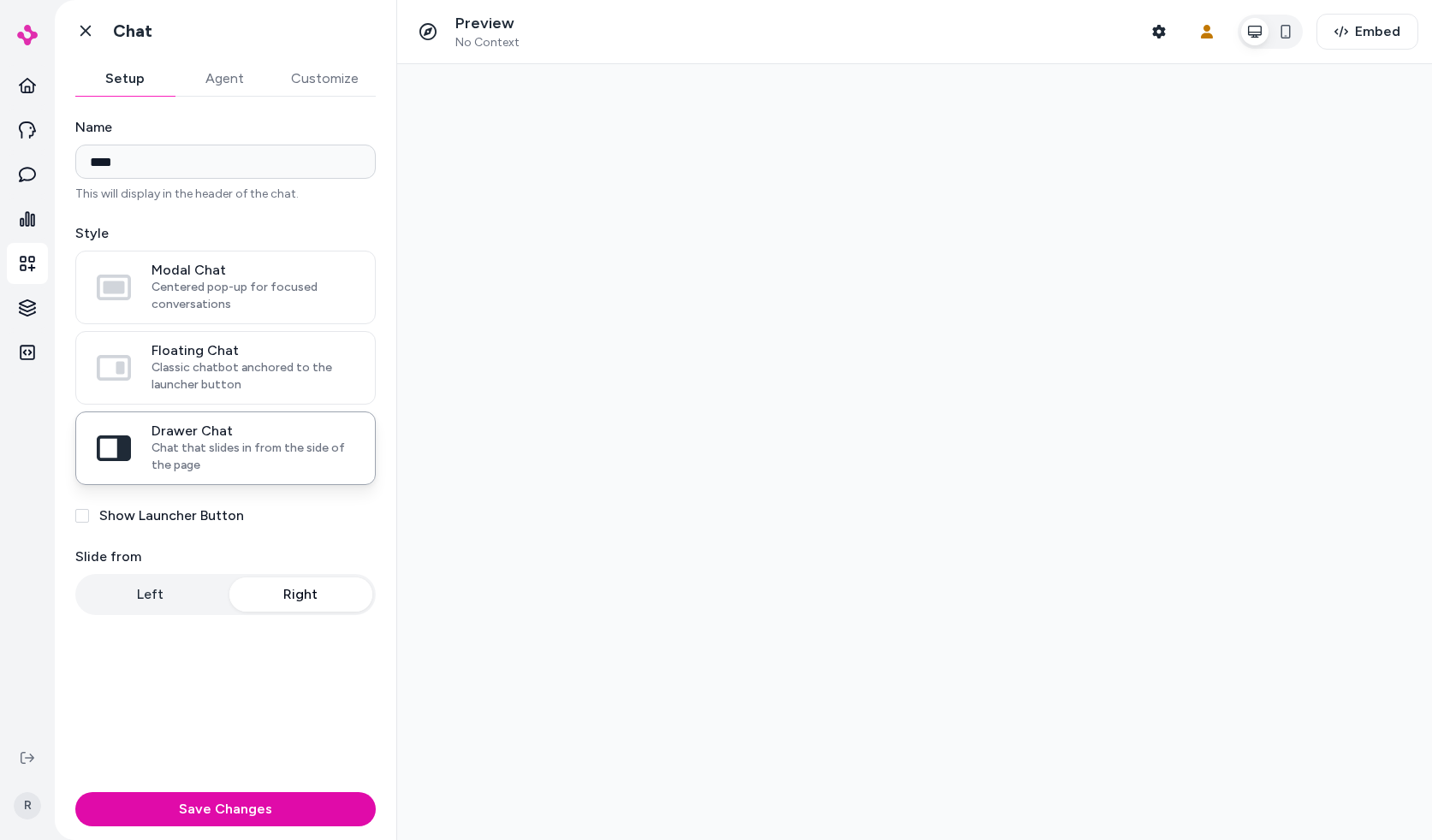
click at [138, 516] on label "Show Launcher Button" at bounding box center [171, 515] width 145 height 20
click at [89, 516] on button "Show Launcher Button" at bounding box center [82, 516] width 14 height 14
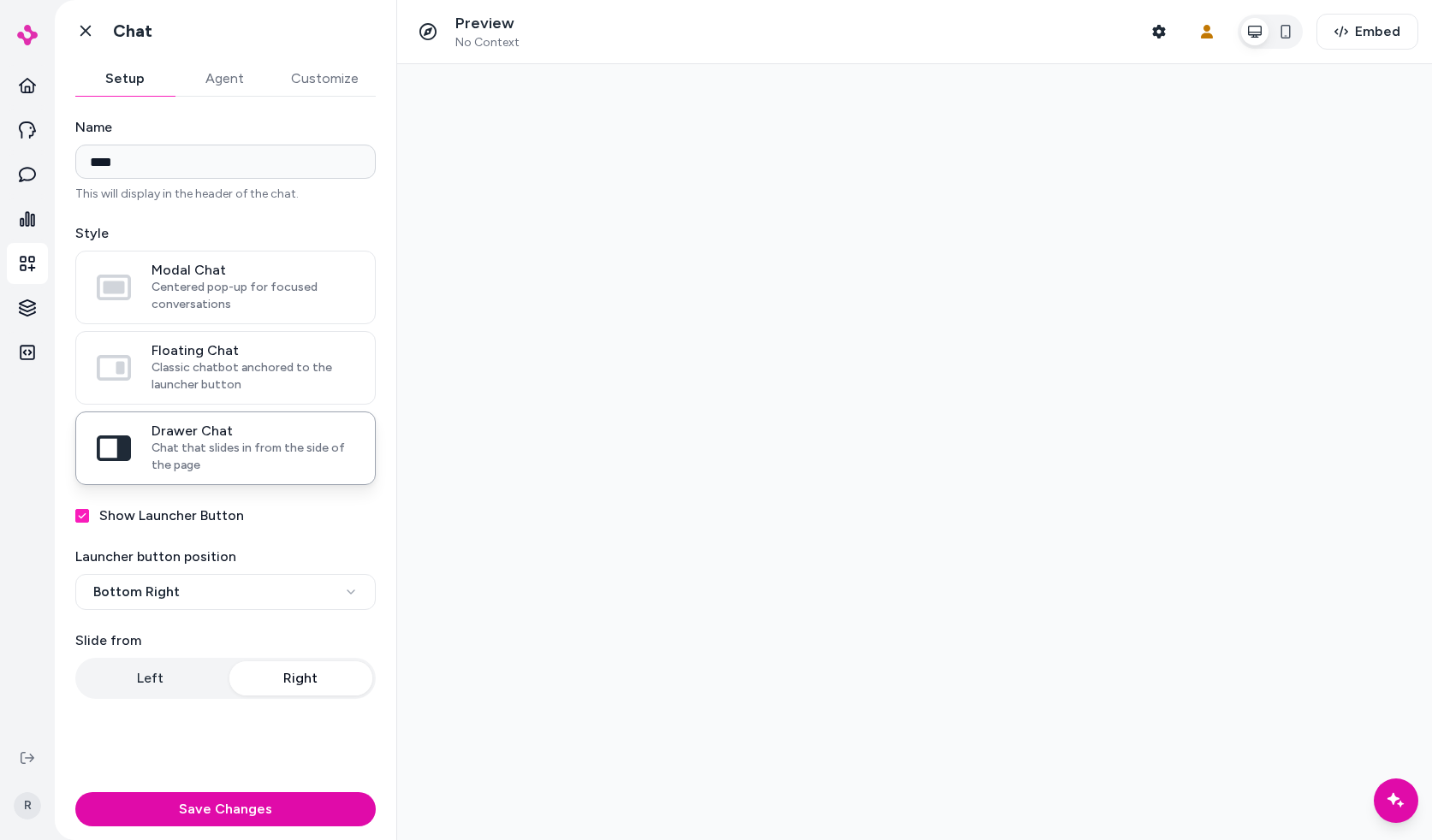
drag, startPoint x: 1400, startPoint y: 798, endPoint x: 1376, endPoint y: 800, distance: 24.1
click at [1400, 801] on icon "Chat with our AI assistant" at bounding box center [1396, 801] width 11 height 11
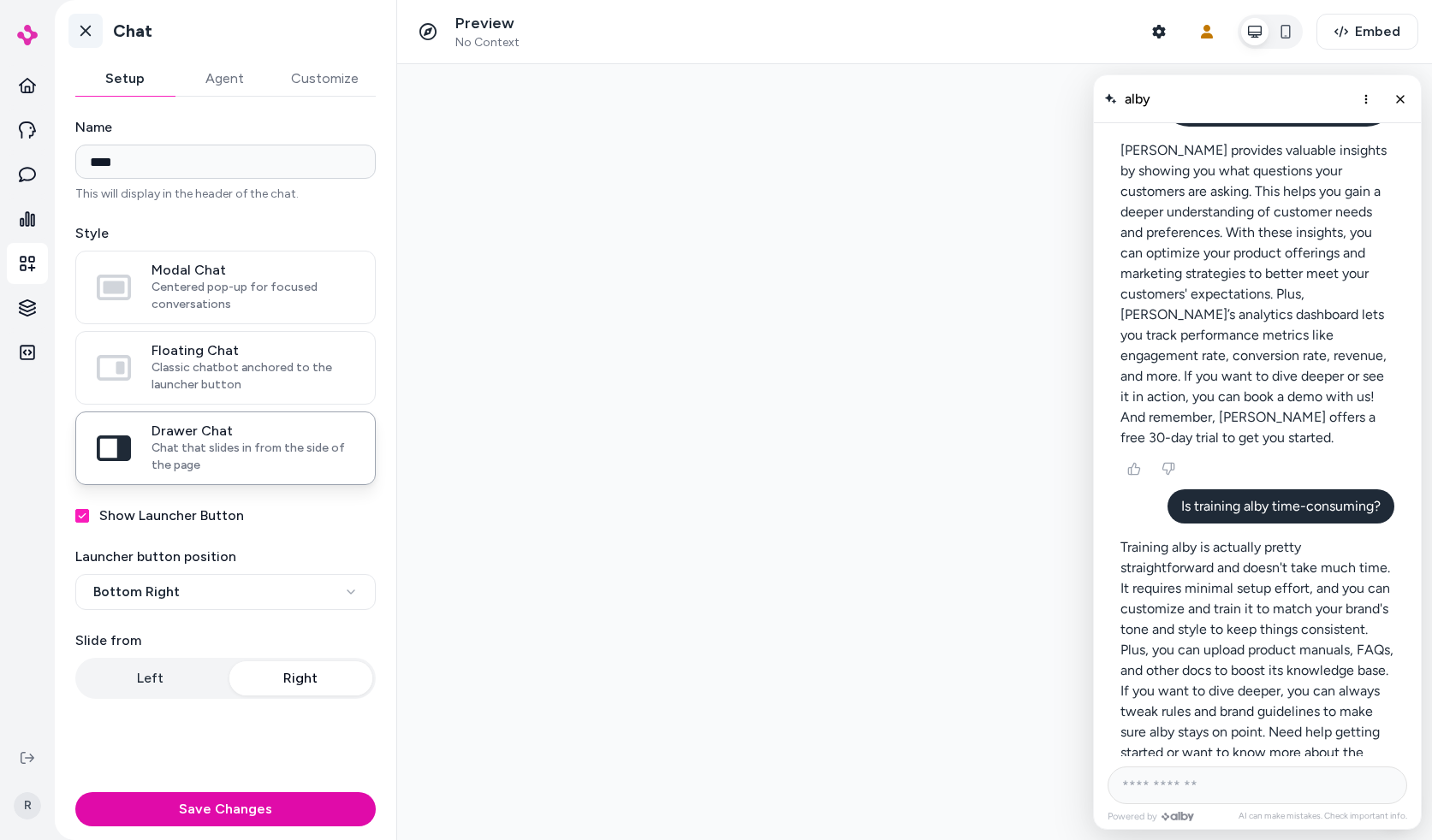
click at [88, 25] on icon at bounding box center [86, 31] width 18 height 18
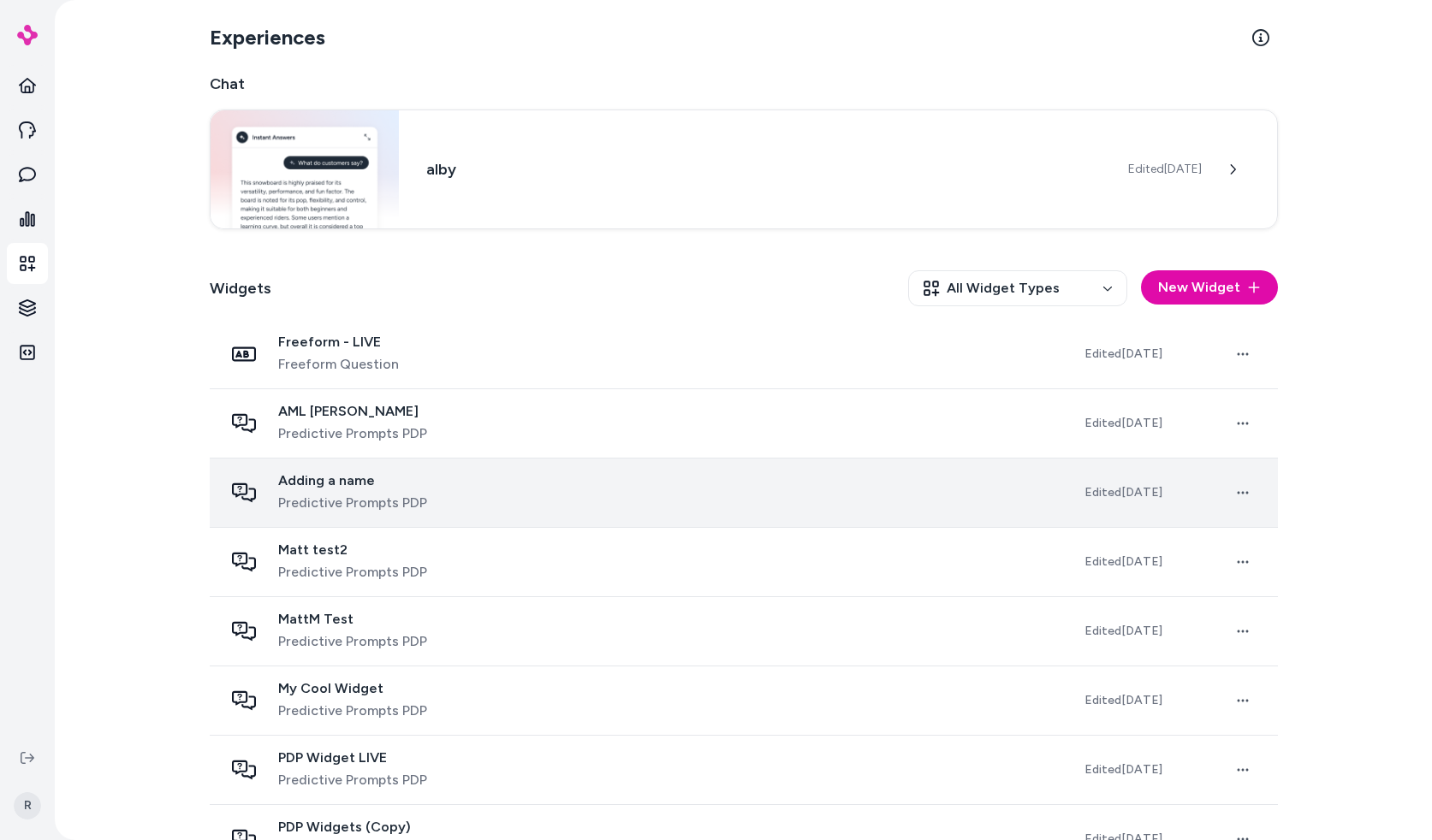
click at [420, 499] on div "Adding a name Predictive Prompts PDP" at bounding box center [640, 492] width 833 height 41
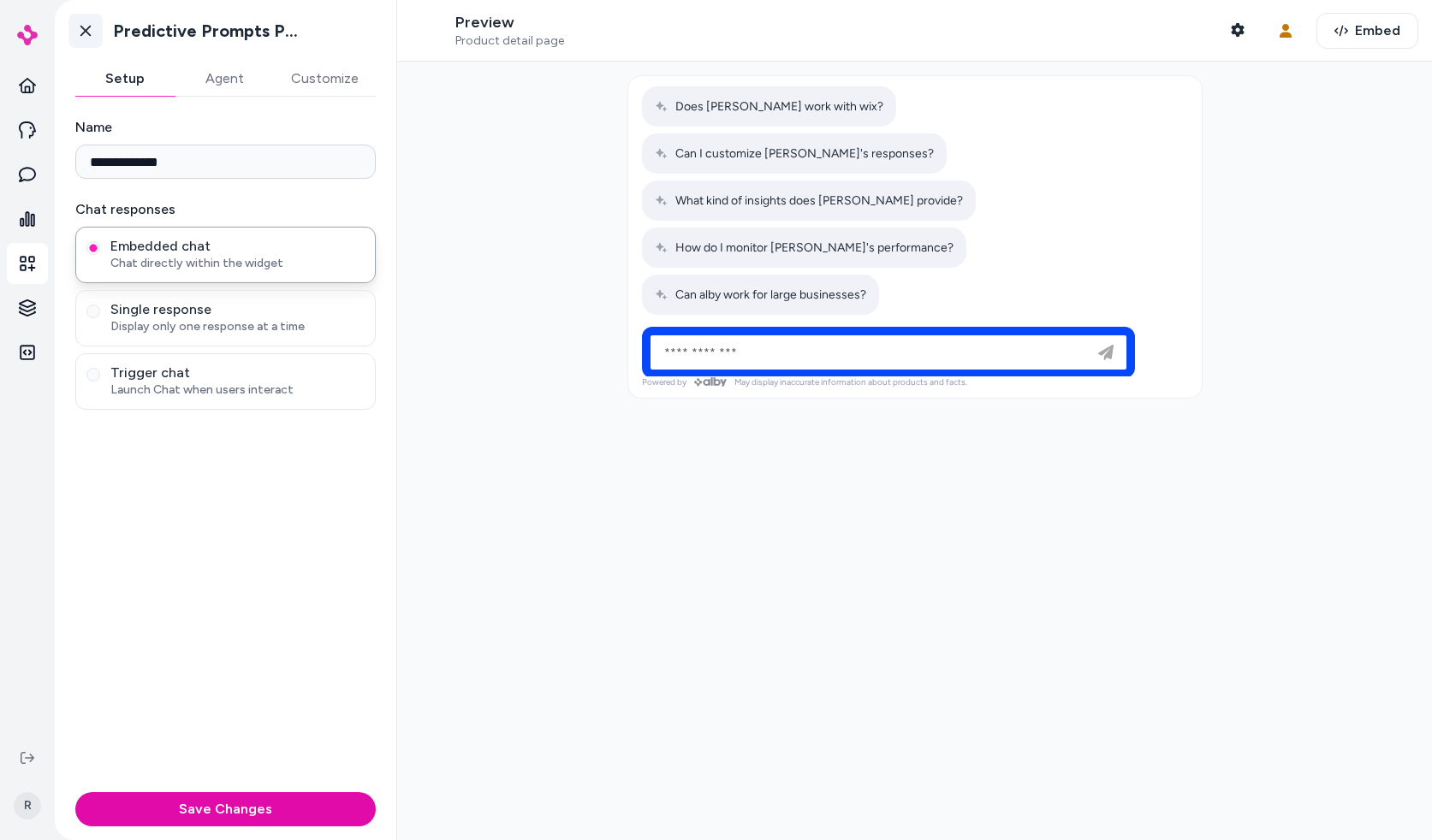
click at [89, 35] on icon at bounding box center [86, 31] width 18 height 18
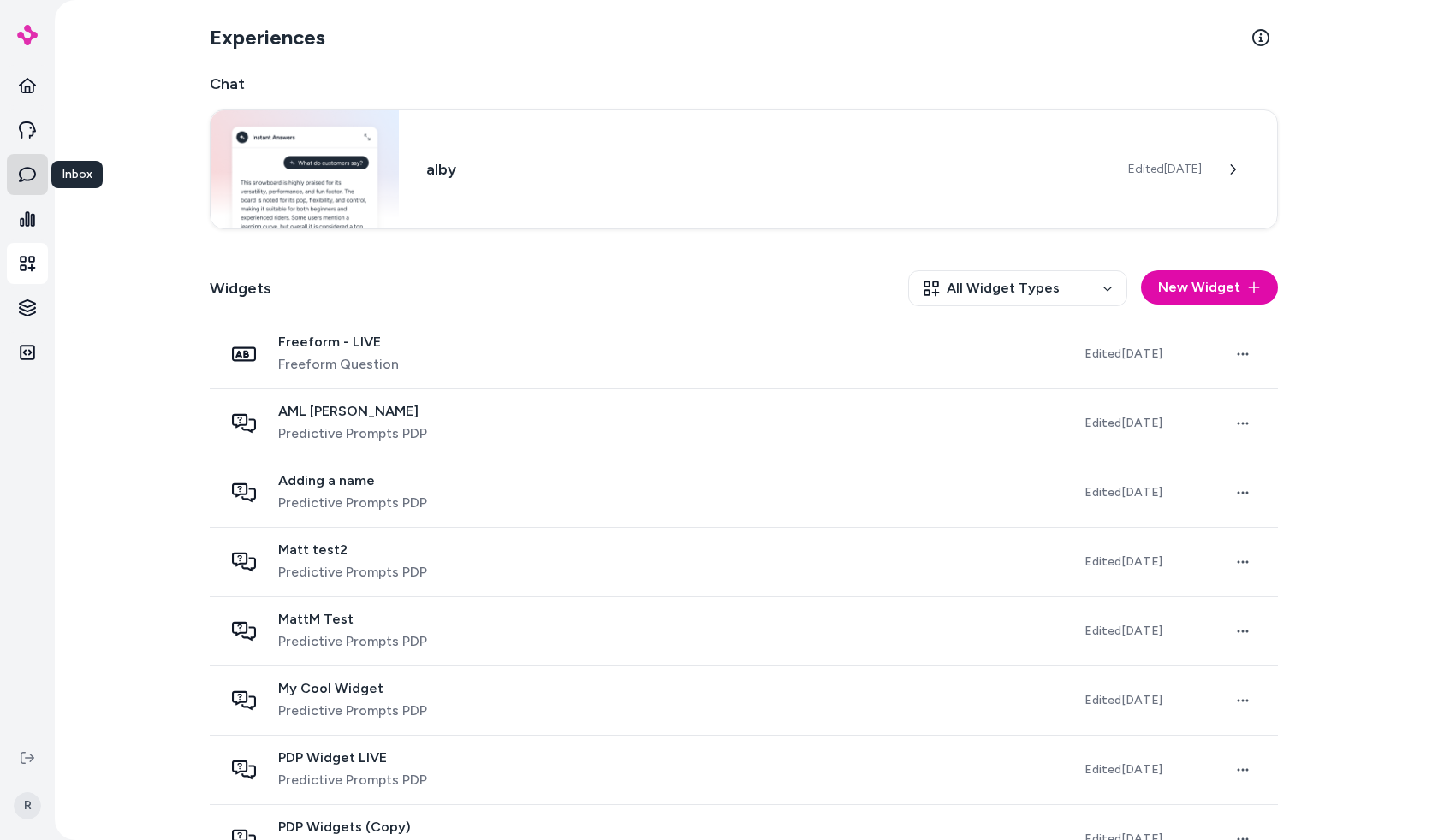
click at [28, 168] on icon at bounding box center [27, 175] width 18 height 18
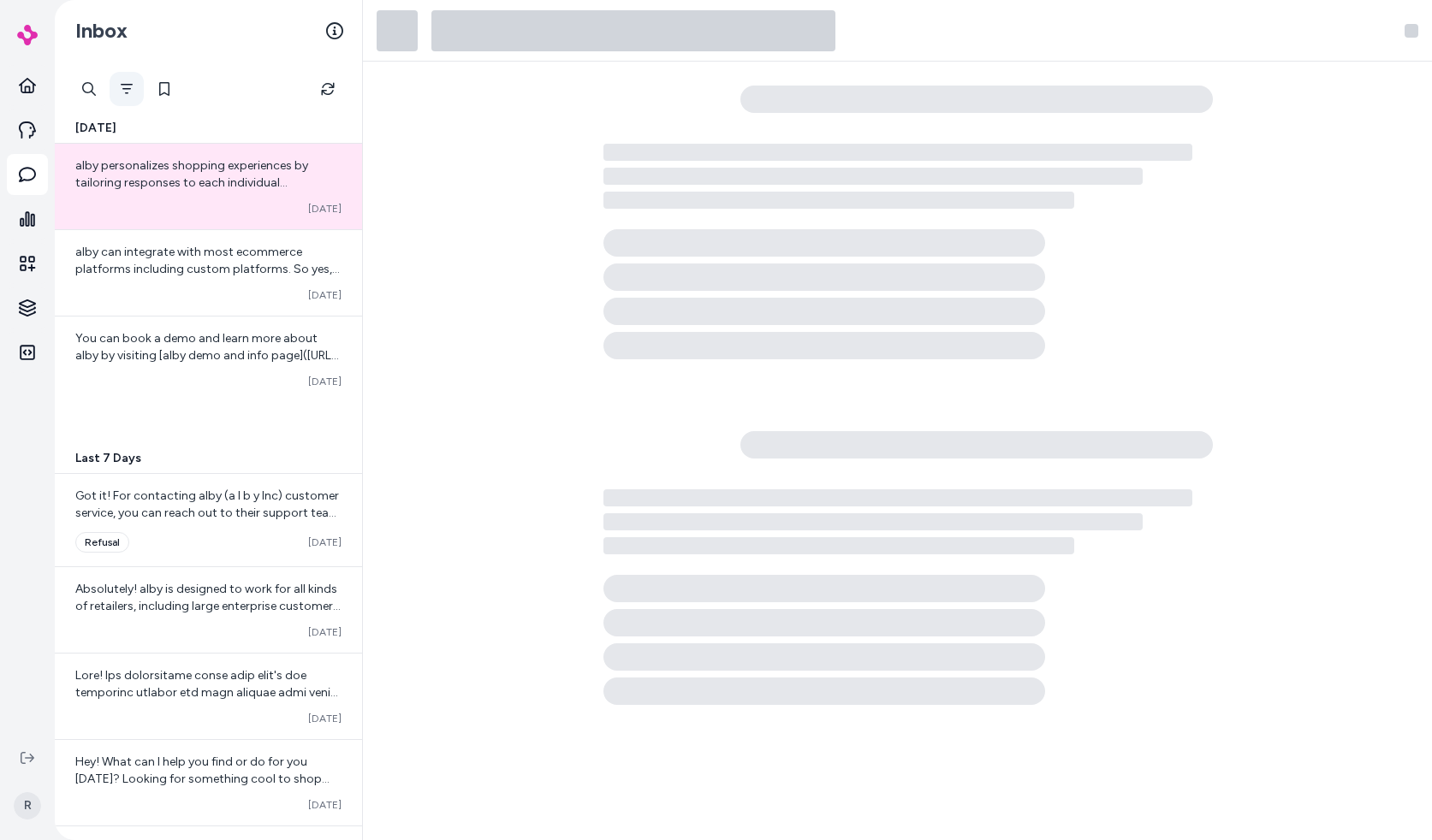
click at [124, 88] on icon "Filter" at bounding box center [127, 89] width 14 height 14
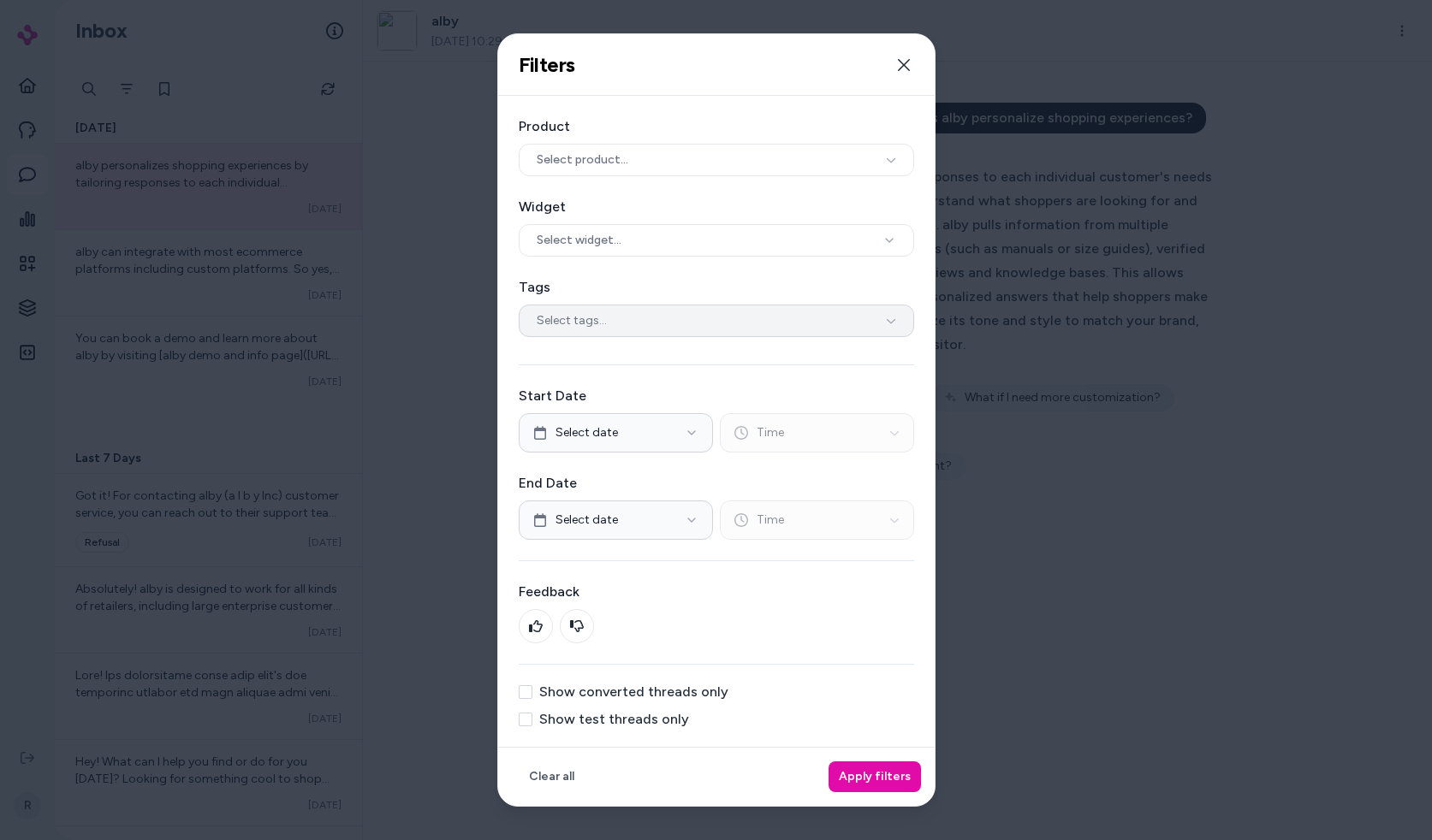
click at [710, 313] on div "Select tags..." at bounding box center [716, 321] width 395 height 32
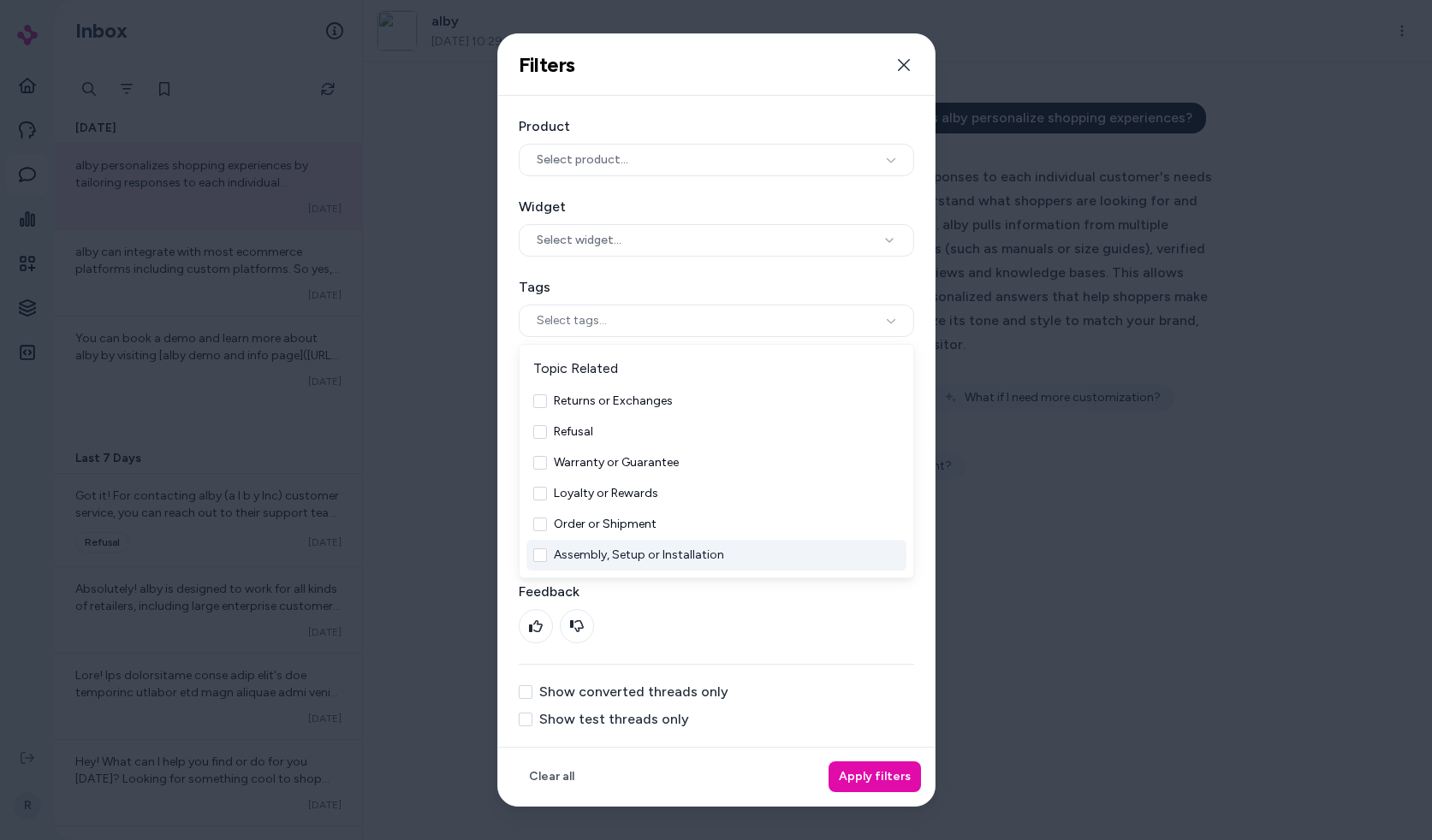
click at [636, 616] on div at bounding box center [716, 626] width 395 height 34
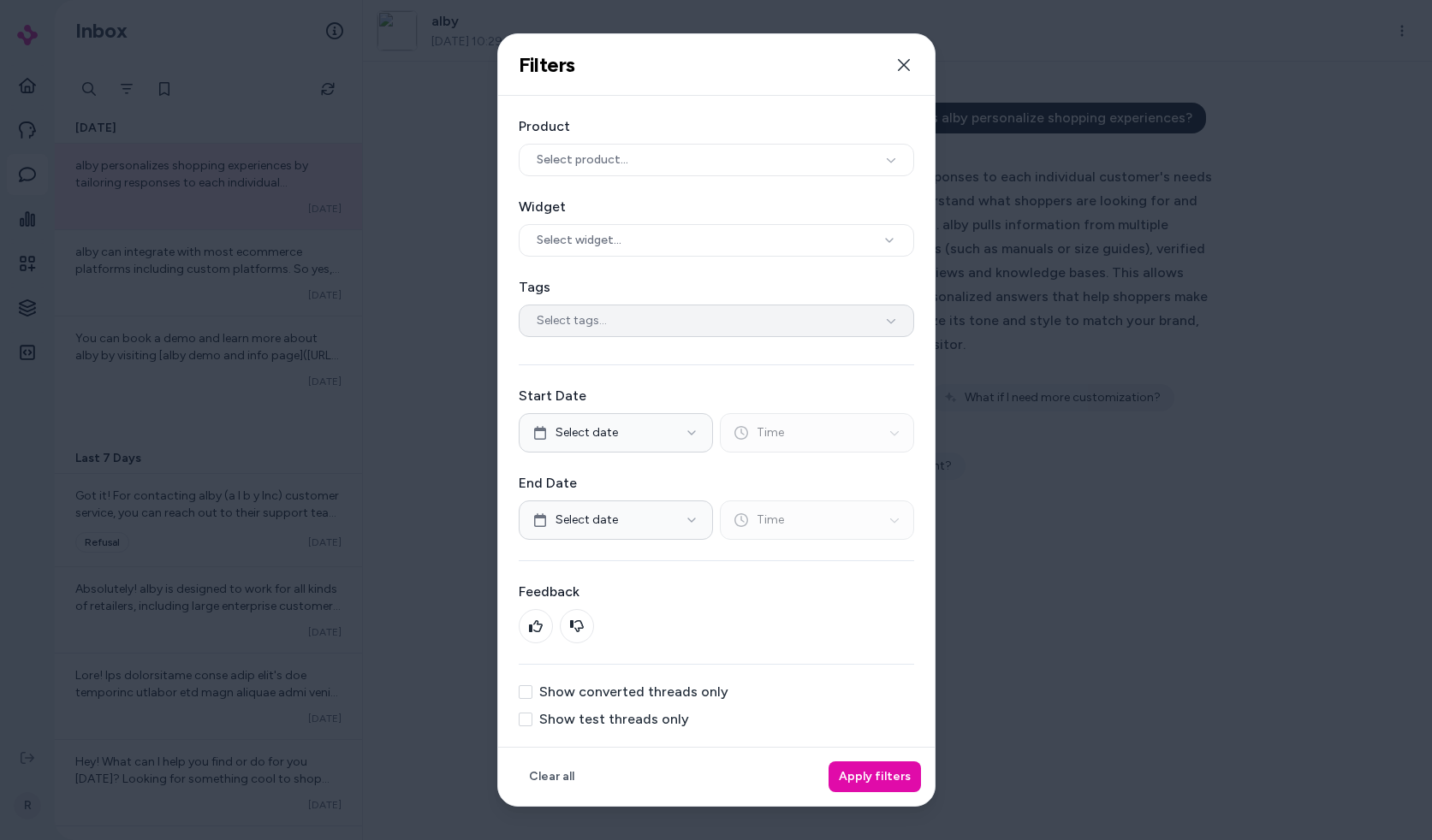
click at [634, 335] on div "Select tags..." at bounding box center [716, 321] width 395 height 32
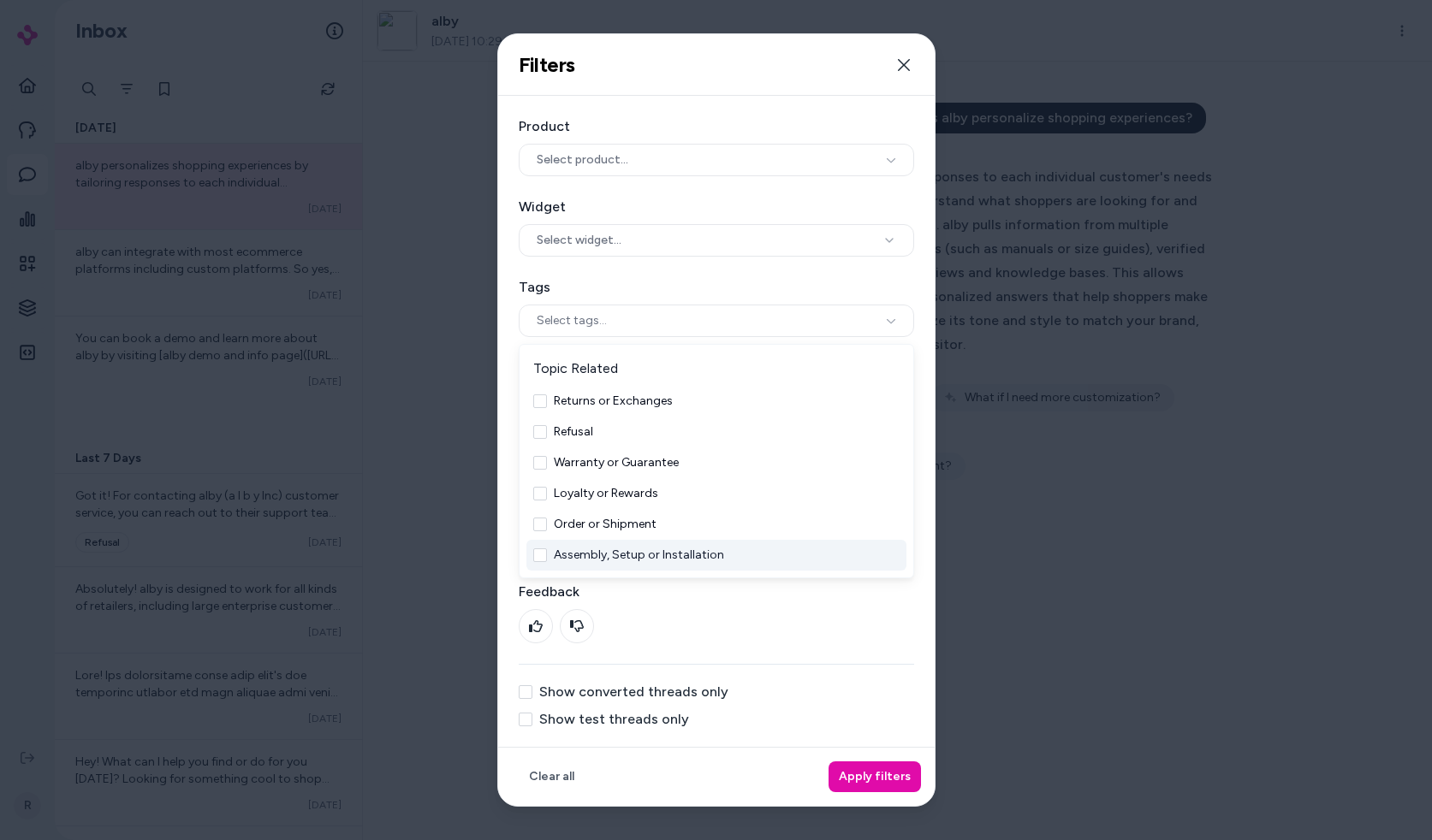
click at [712, 632] on div at bounding box center [716, 626] width 395 height 34
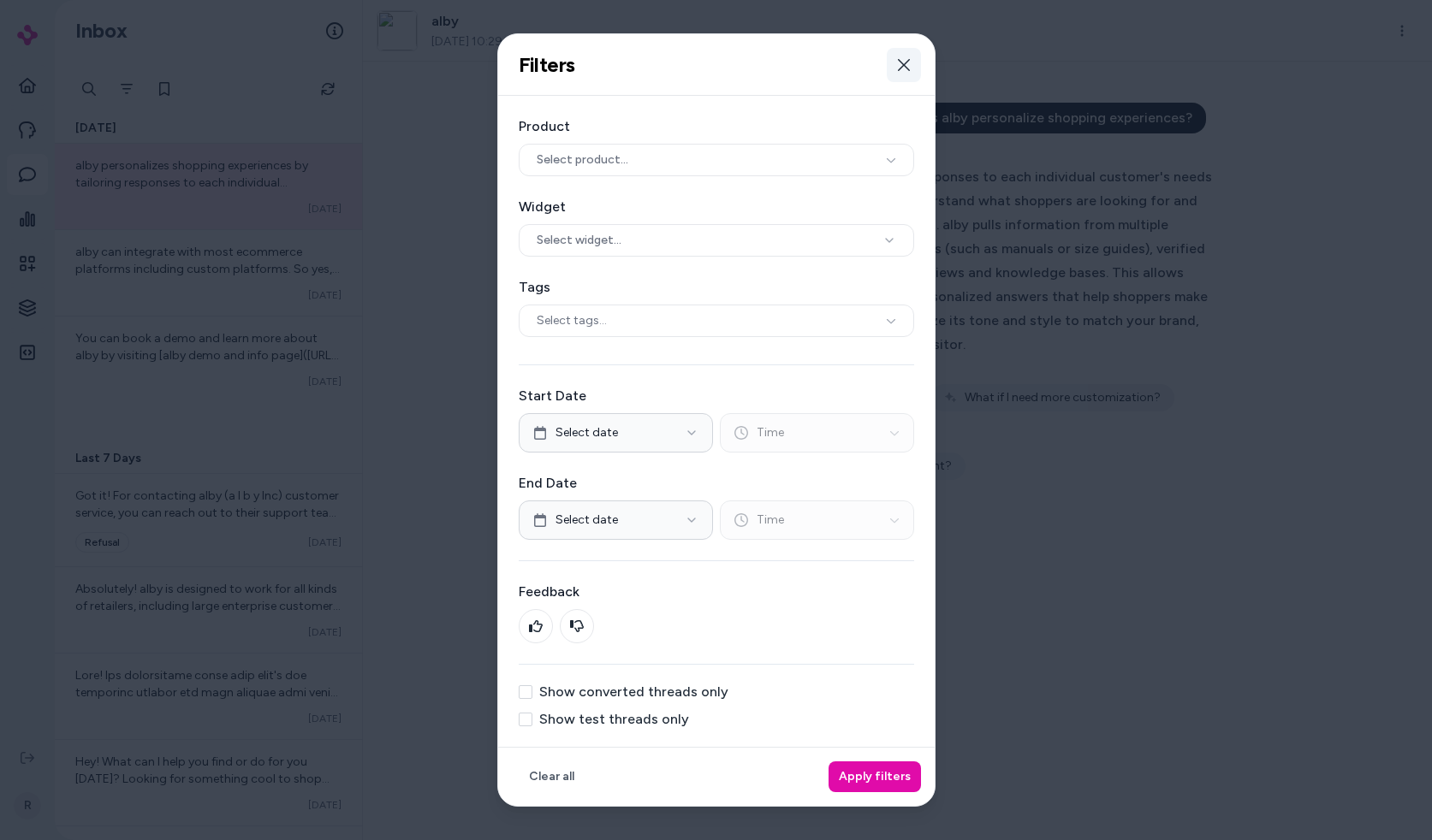
click at [911, 68] on button "Close" at bounding box center [904, 65] width 34 height 34
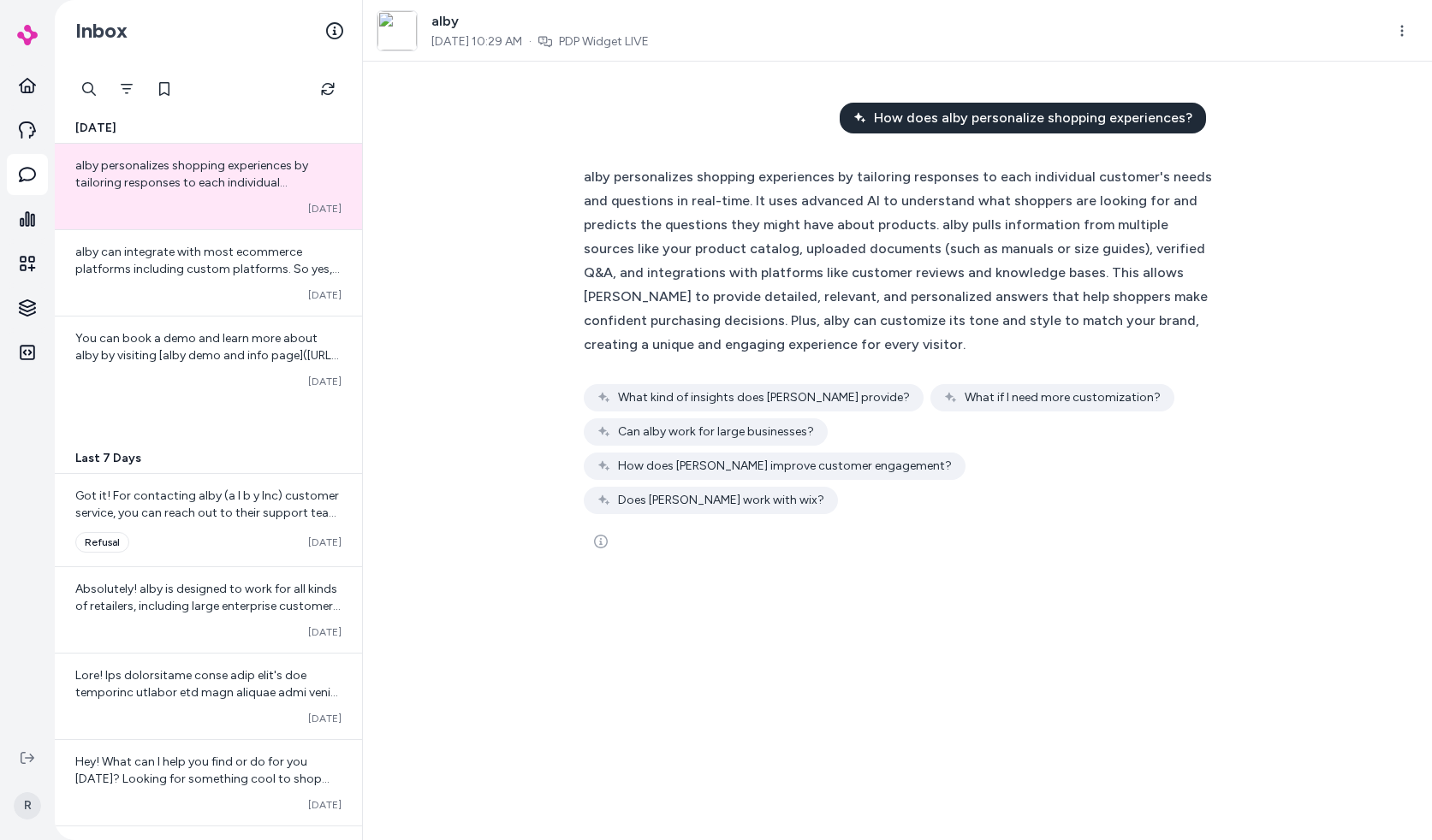
click at [556, 279] on div "How does alby personalize shopping experiences? alby personalizes shopping expe…" at bounding box center [897, 450] width 1069 height 779
click at [601, 525] on button "See more" at bounding box center [600, 541] width 34 height 34
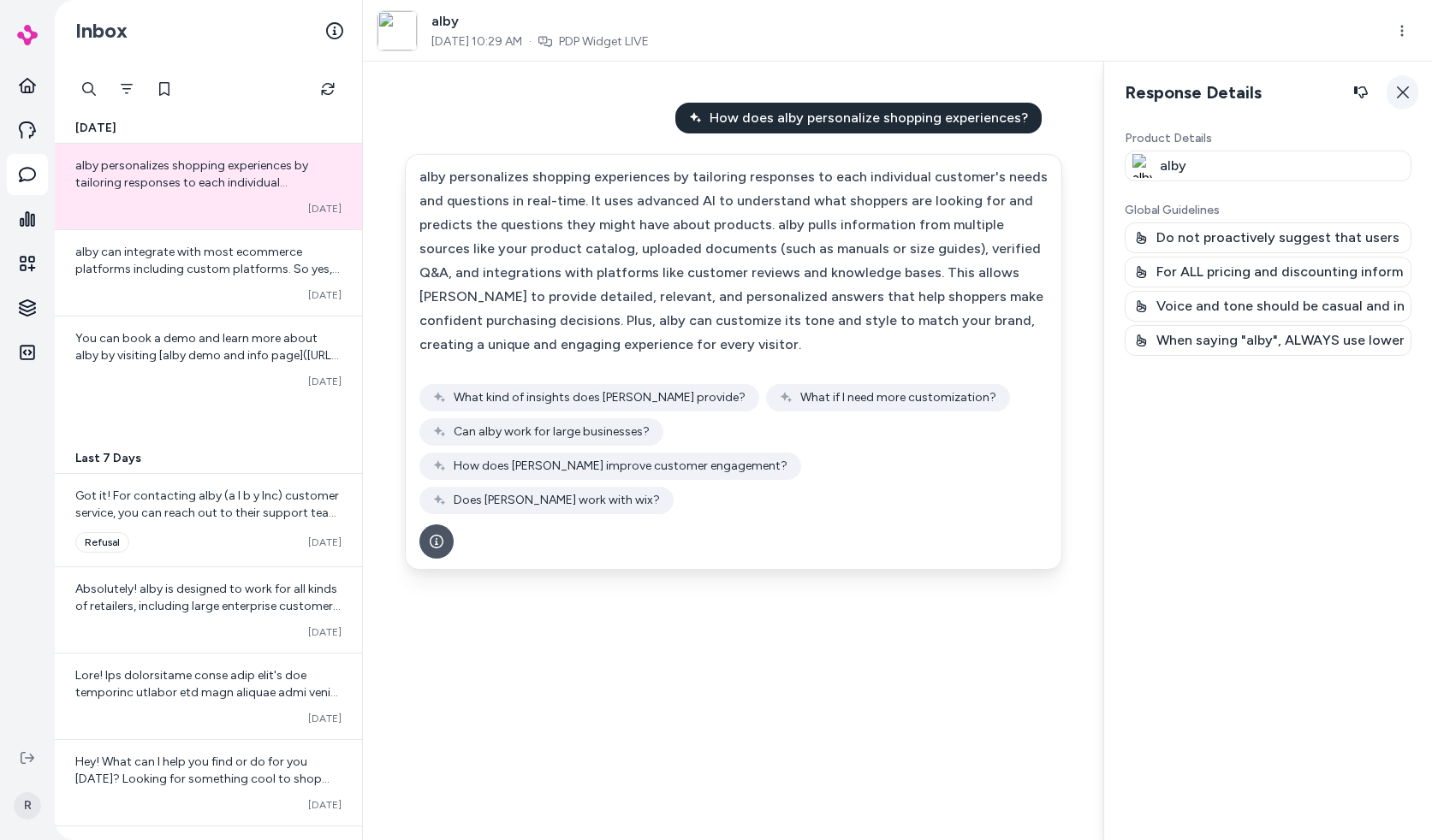
click at [1405, 93] on icon "button" at bounding box center [1403, 93] width 14 height 14
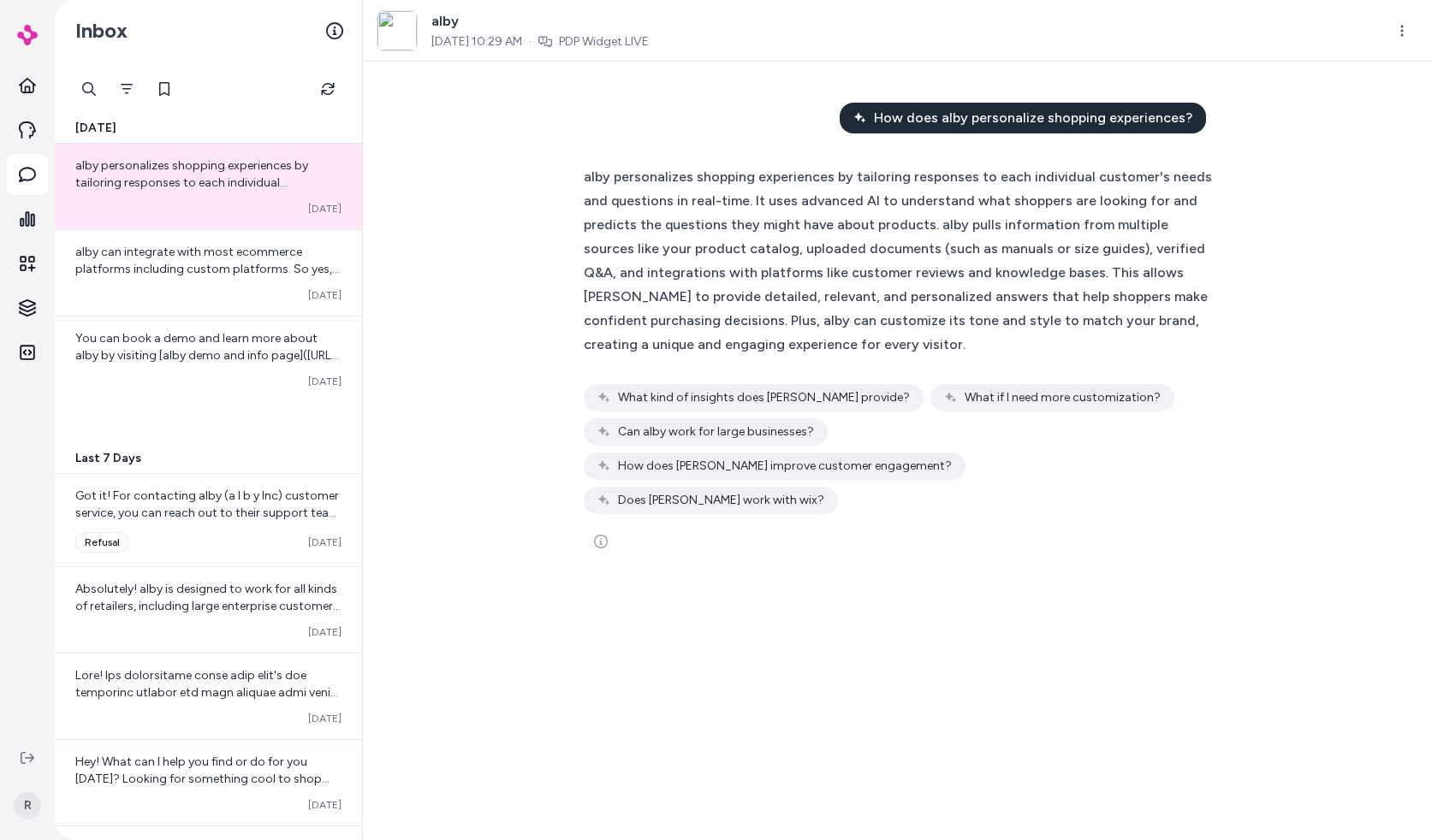
click at [947, 705] on div "How does alby personalize shopping experiences? alby personalizes shopping expe…" at bounding box center [897, 450] width 1069 height 779
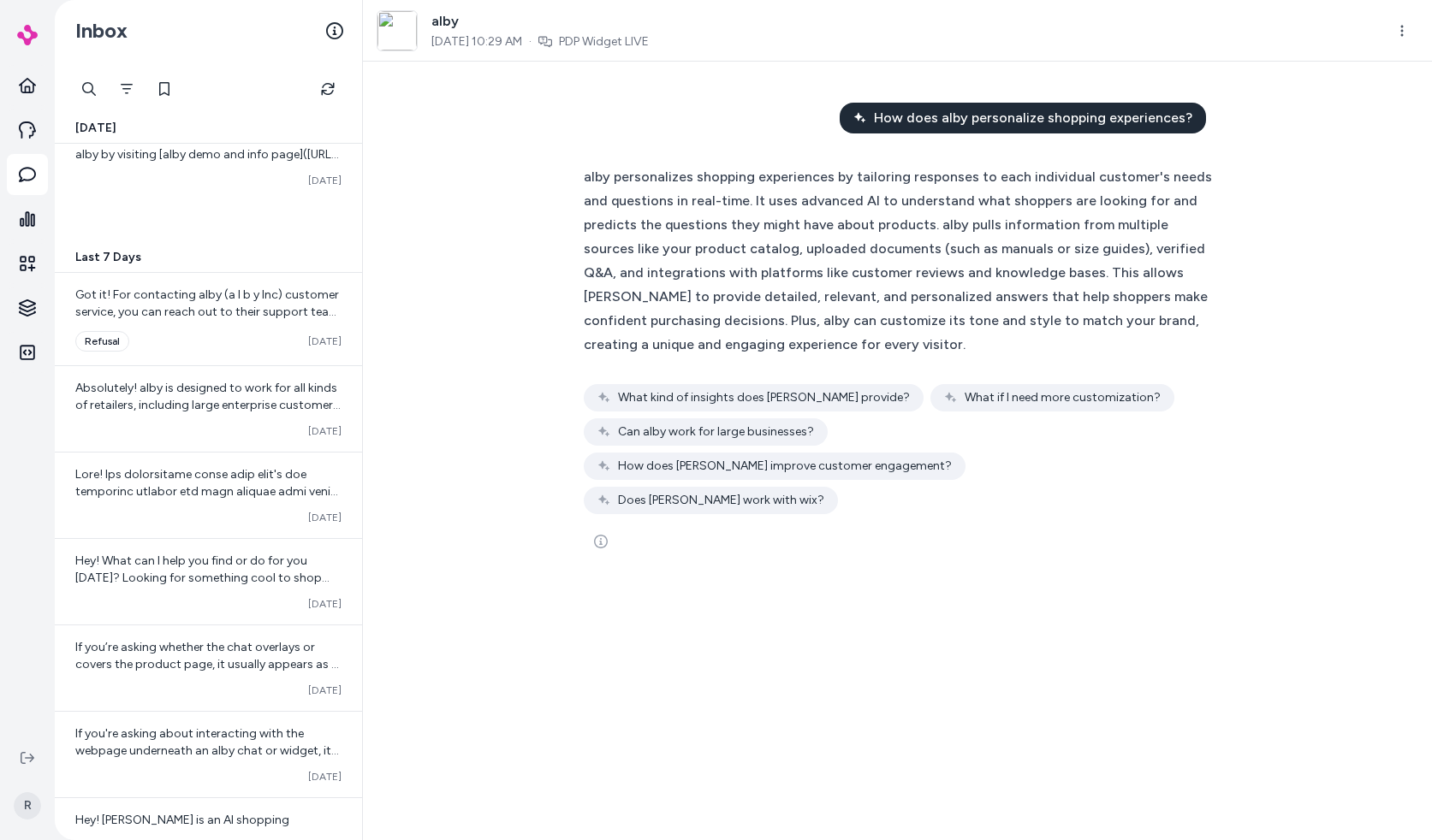
scroll to position [388, 0]
